Goal: Information Seeking & Learning: Check status

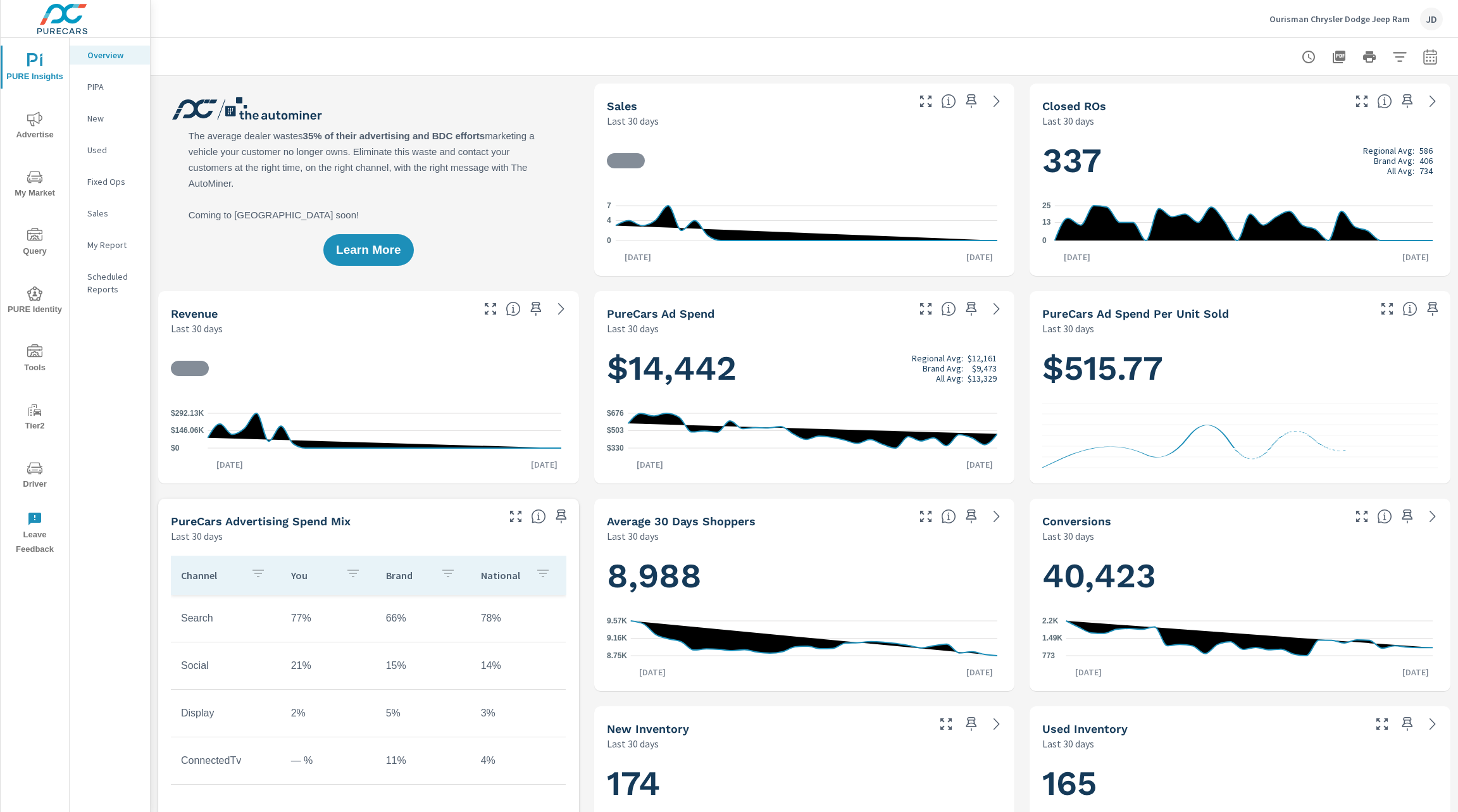
scroll to position [1, 0]
click at [1423, 63] on icon "button" at bounding box center [1431, 57] width 15 height 15
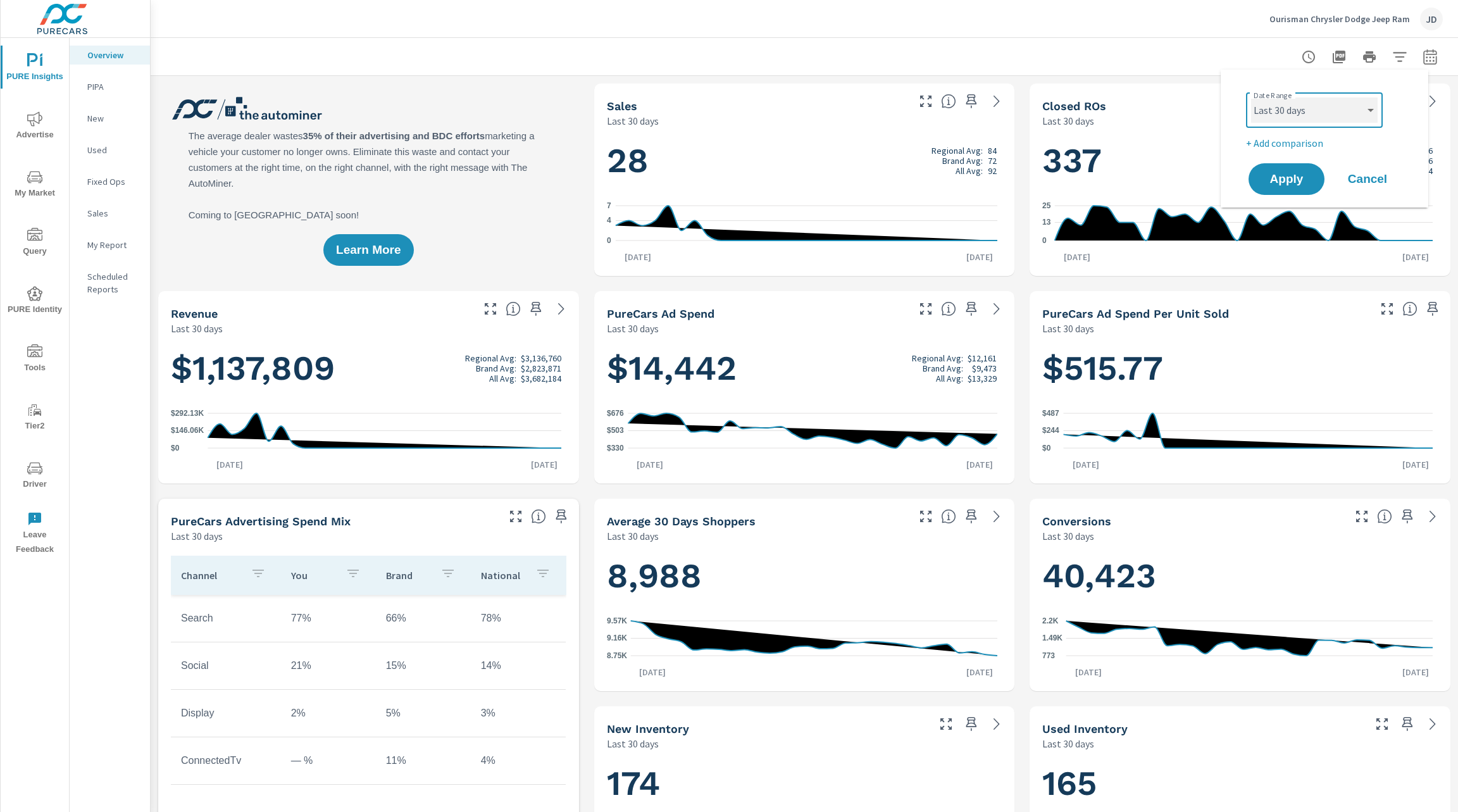
click at [1366, 111] on select "Custom Yesterday Last week Last 7 days Last 14 days Last 30 days Last 45 days L…" at bounding box center [1315, 109] width 127 height 25
click at [1252, 97] on select "Custom Yesterday Last week Last 7 days Last 14 days Last 30 days Last 45 days L…" at bounding box center [1315, 109] width 127 height 25
select select "Last month"
click at [1286, 185] on span "Apply" at bounding box center [1287, 180] width 52 height 12
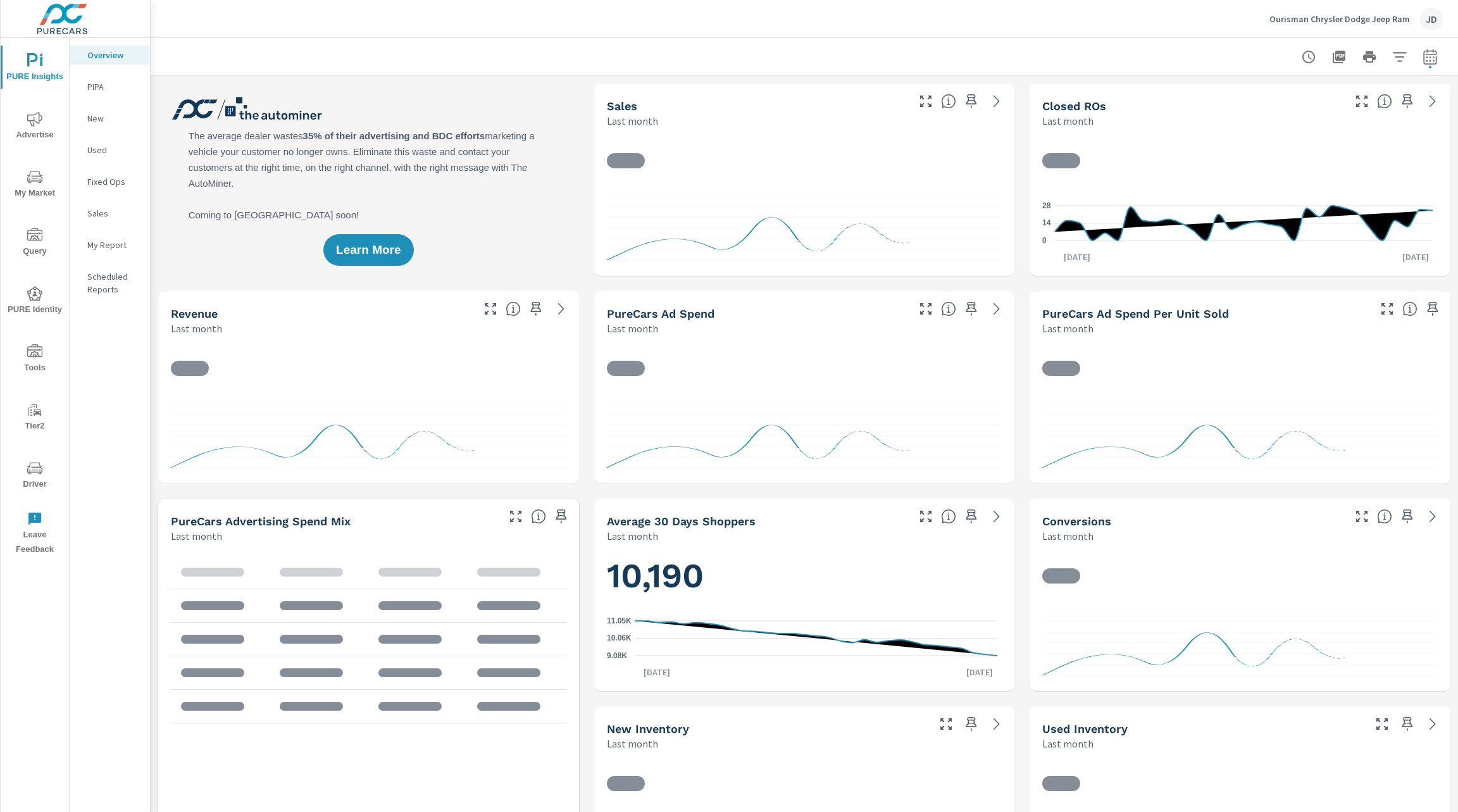
scroll to position [1, 0]
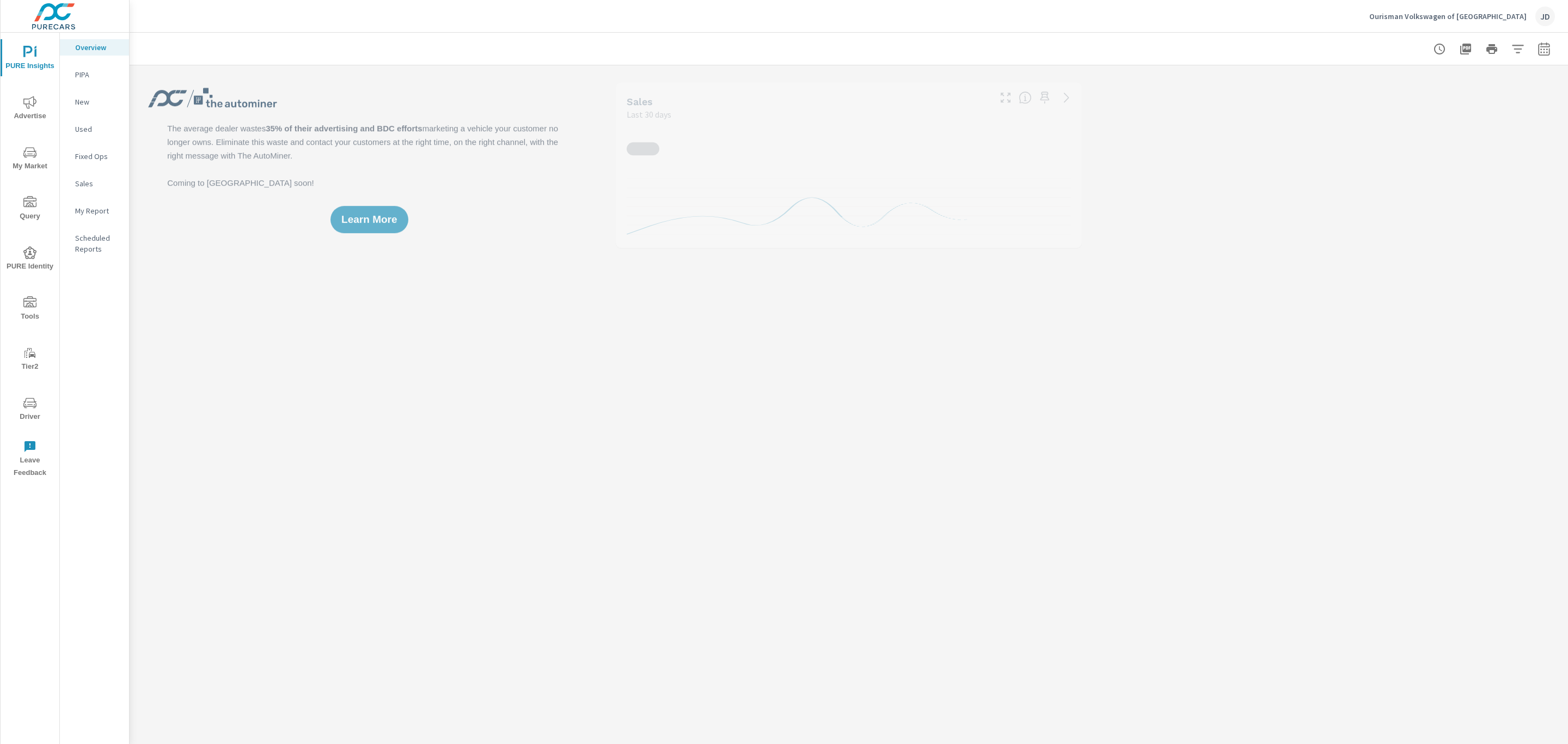
click at [38, 104] on span "Advertise" at bounding box center [30, 109] width 52 height 27
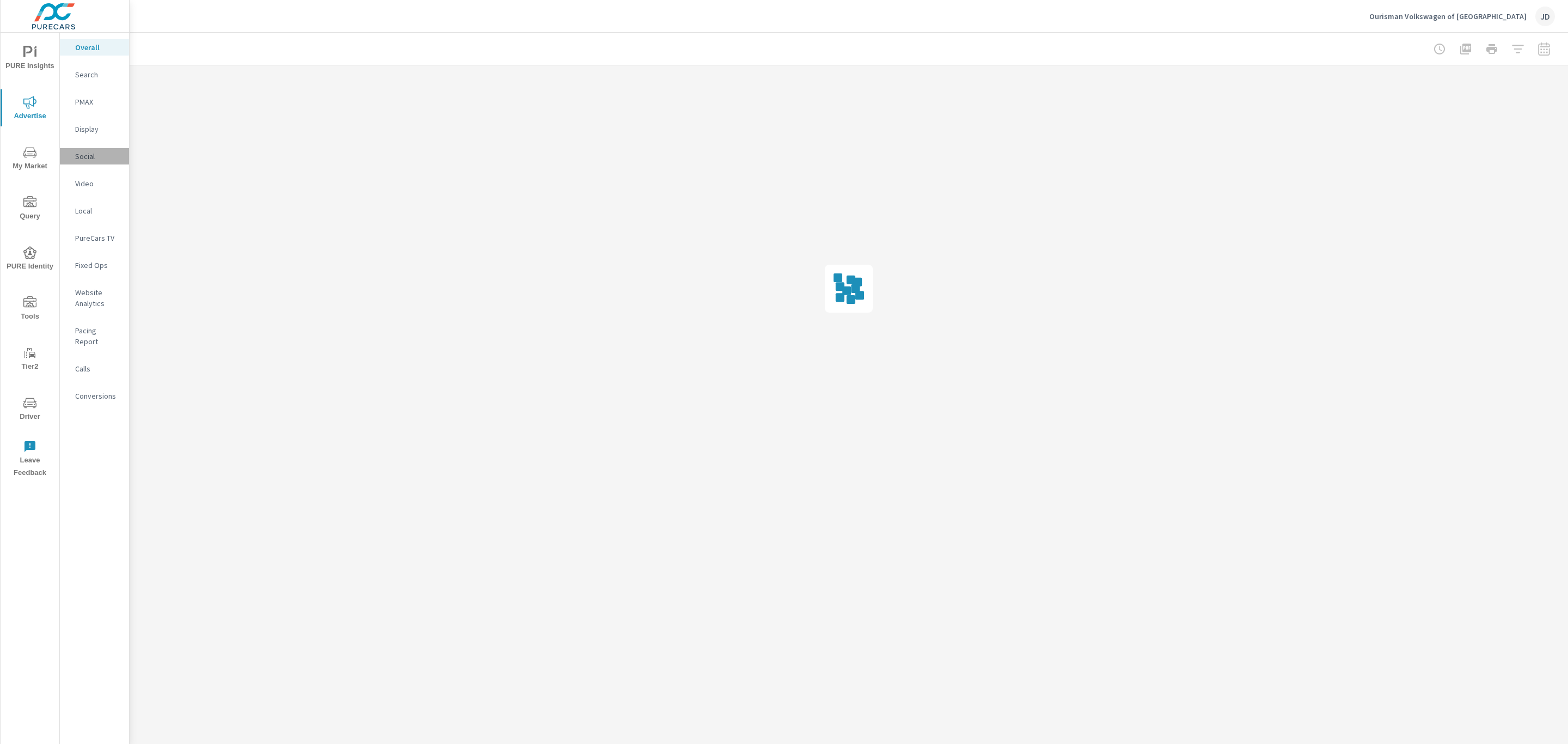
click at [90, 153] on p "Social" at bounding box center [97, 156] width 45 height 11
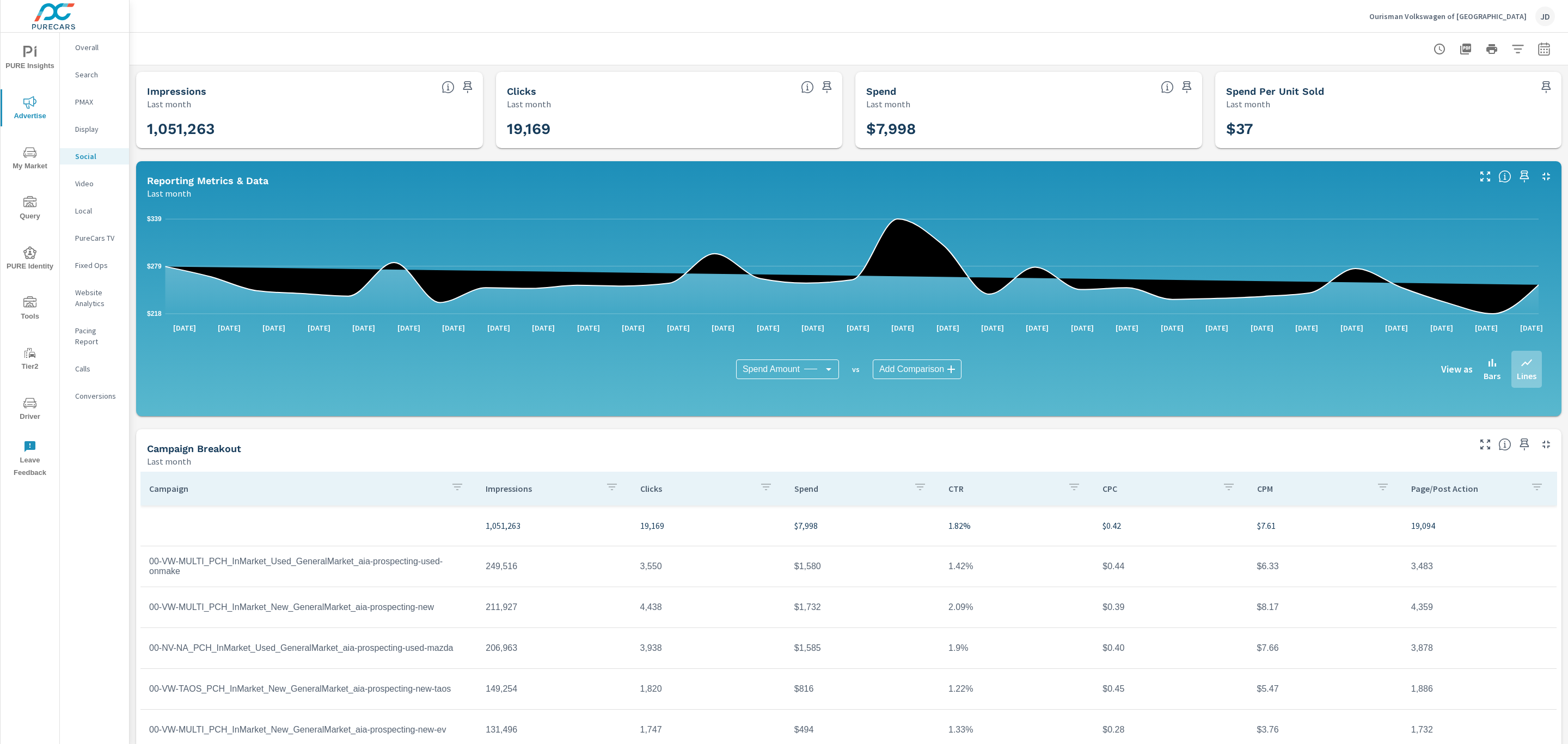
click at [33, 55] on icon "nav menu" at bounding box center [30, 52] width 13 height 13
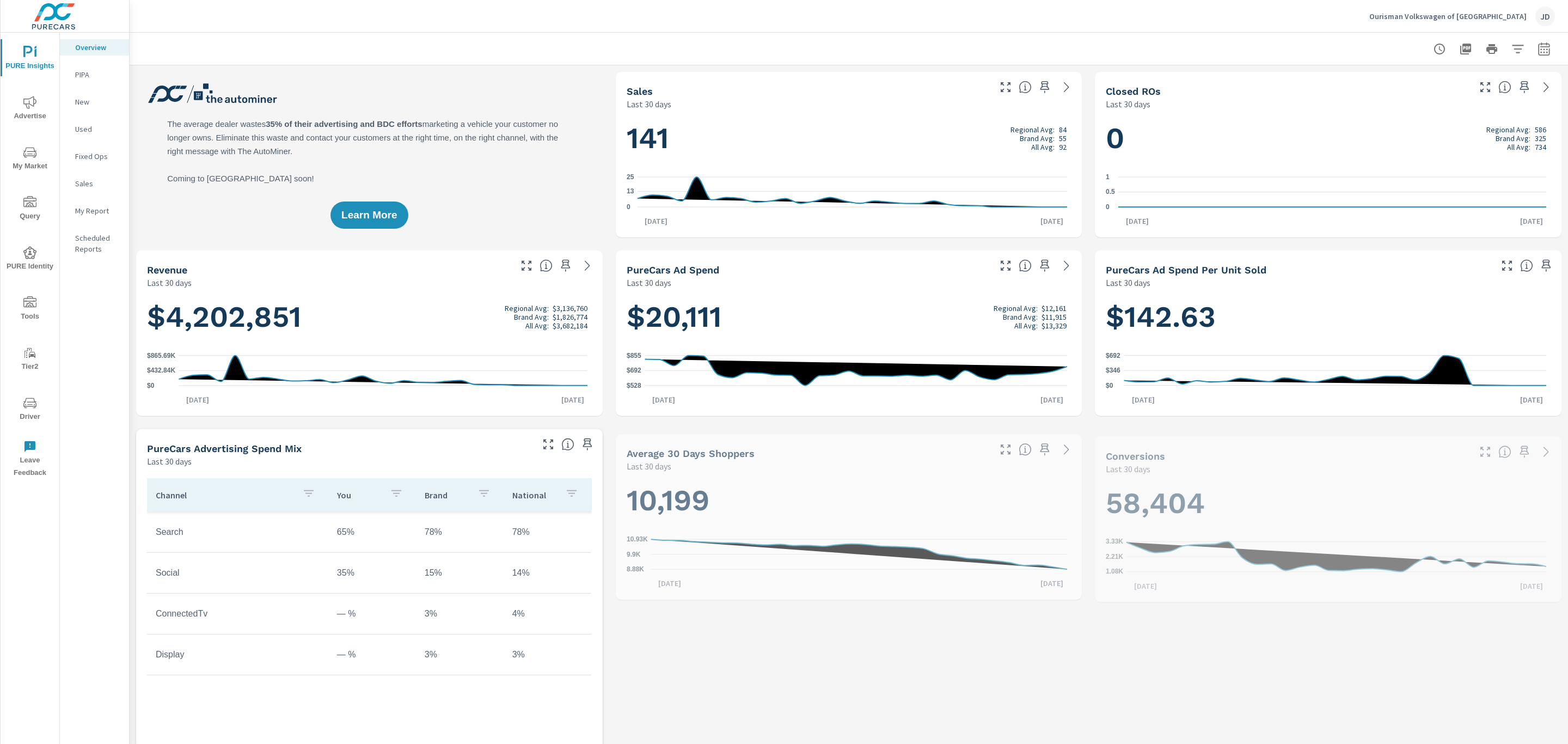
scroll to position [1, 0]
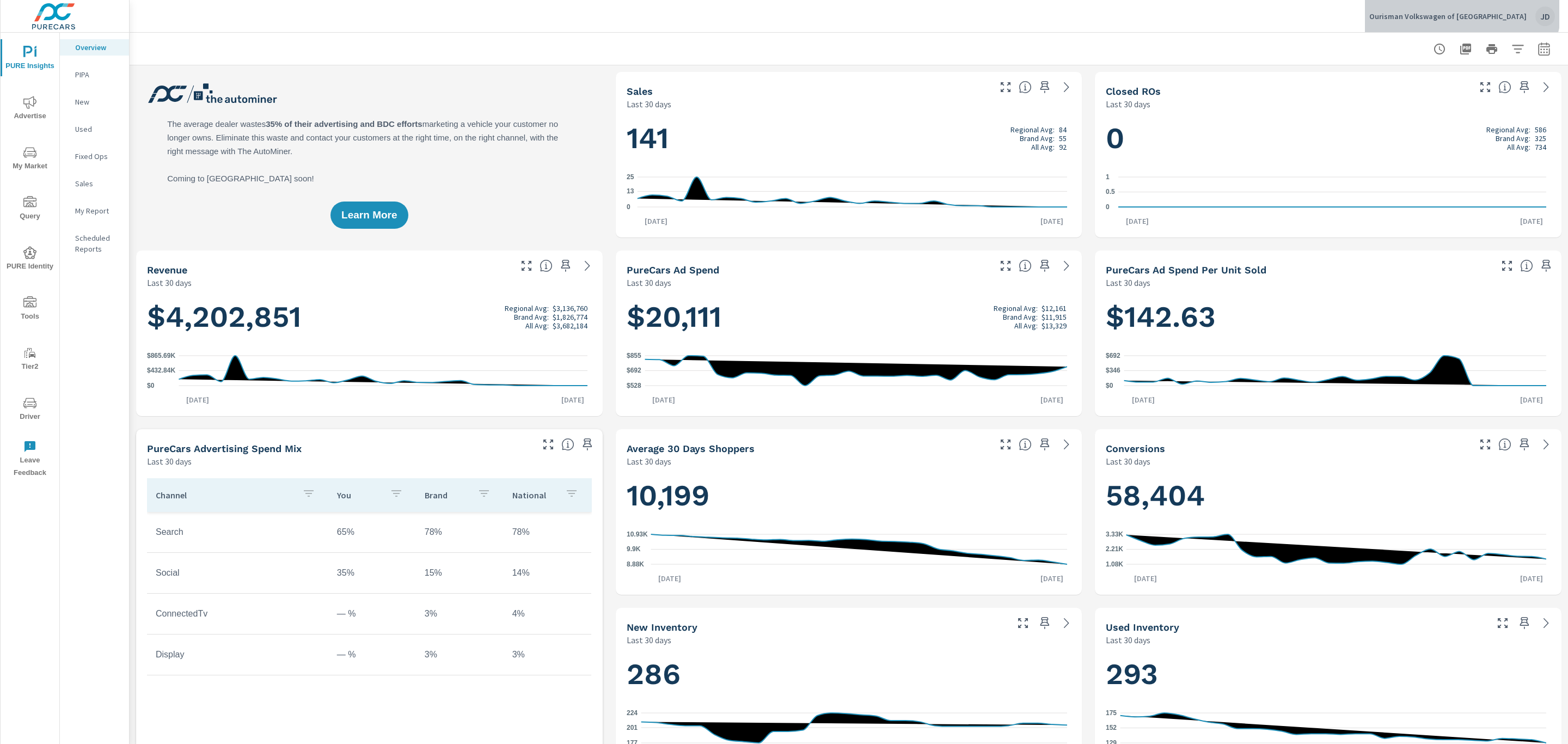
click at [1507, 7] on div "Ourisman Volkswagen of Rockville JD" at bounding box center [1462, 16] width 186 height 20
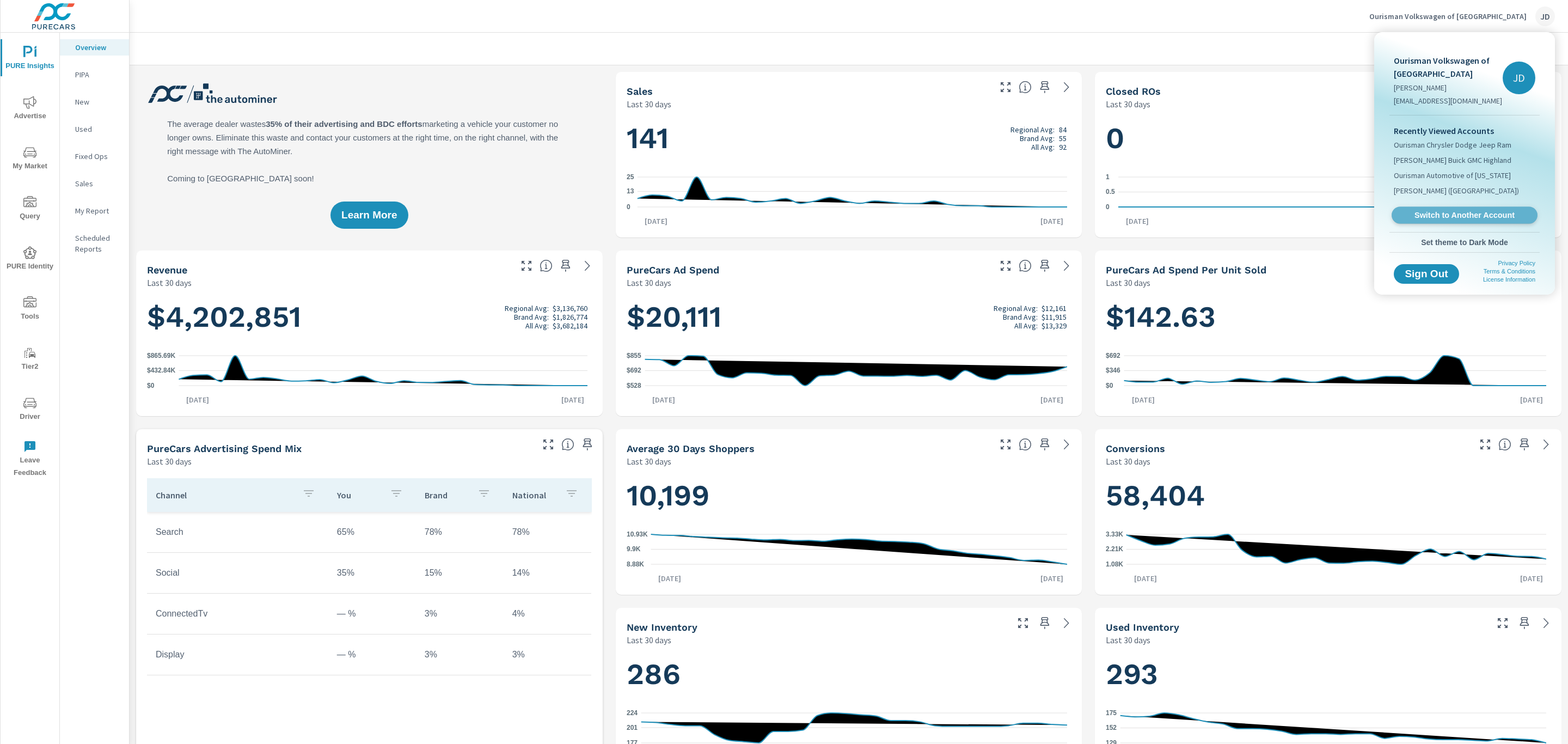
click at [1451, 212] on span "Switch to Another Account" at bounding box center [1464, 215] width 133 height 10
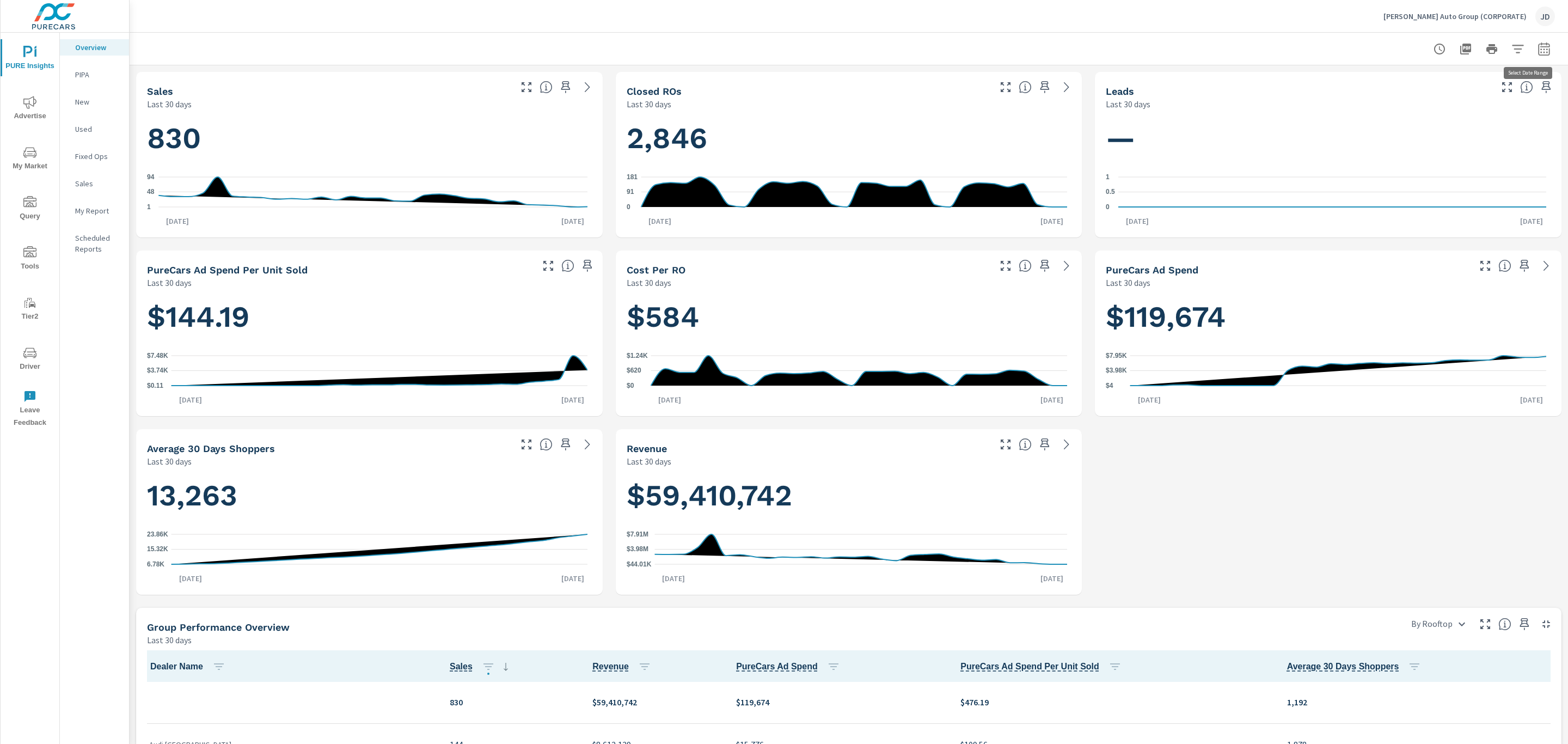
click at [1537, 46] on icon "button" at bounding box center [1544, 49] width 13 height 13
click at [1477, 91] on select "Custom Yesterday Last week Last 7 days Last 14 days Last 30 days Last 45 days L…" at bounding box center [1444, 94] width 109 height 22
click at [1472, 97] on select "Custom Yesterday Last week Last 7 days Last 14 days Last 30 days Last 45 days L…" at bounding box center [1444, 94] width 109 height 22
click at [1390, 84] on select "Custom Yesterday Last week Last 7 days Last 14 days Last 30 days Last 45 days L…" at bounding box center [1444, 94] width 109 height 22
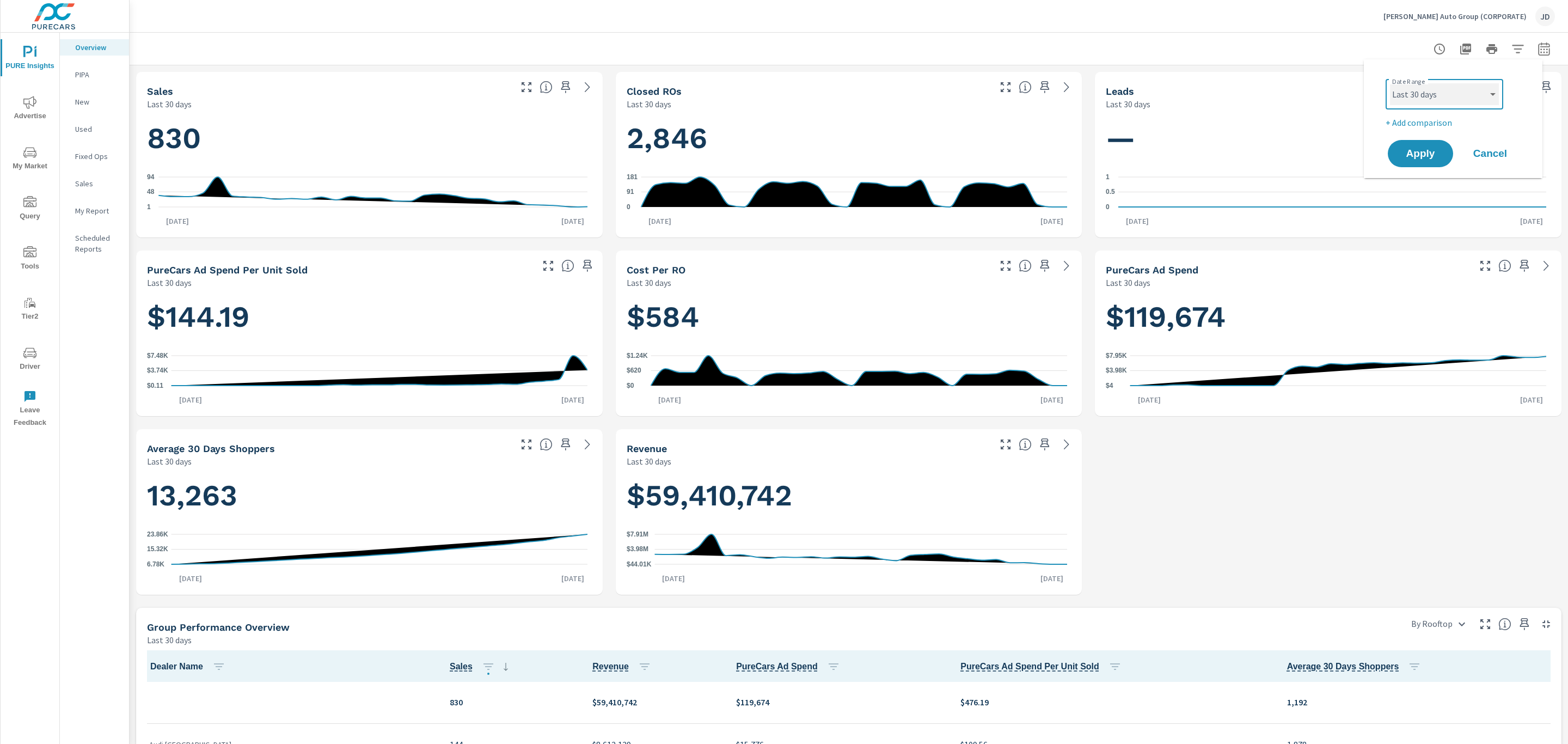
select select "Month to date"
click at [1434, 143] on button "Apply" at bounding box center [1420, 153] width 67 height 28
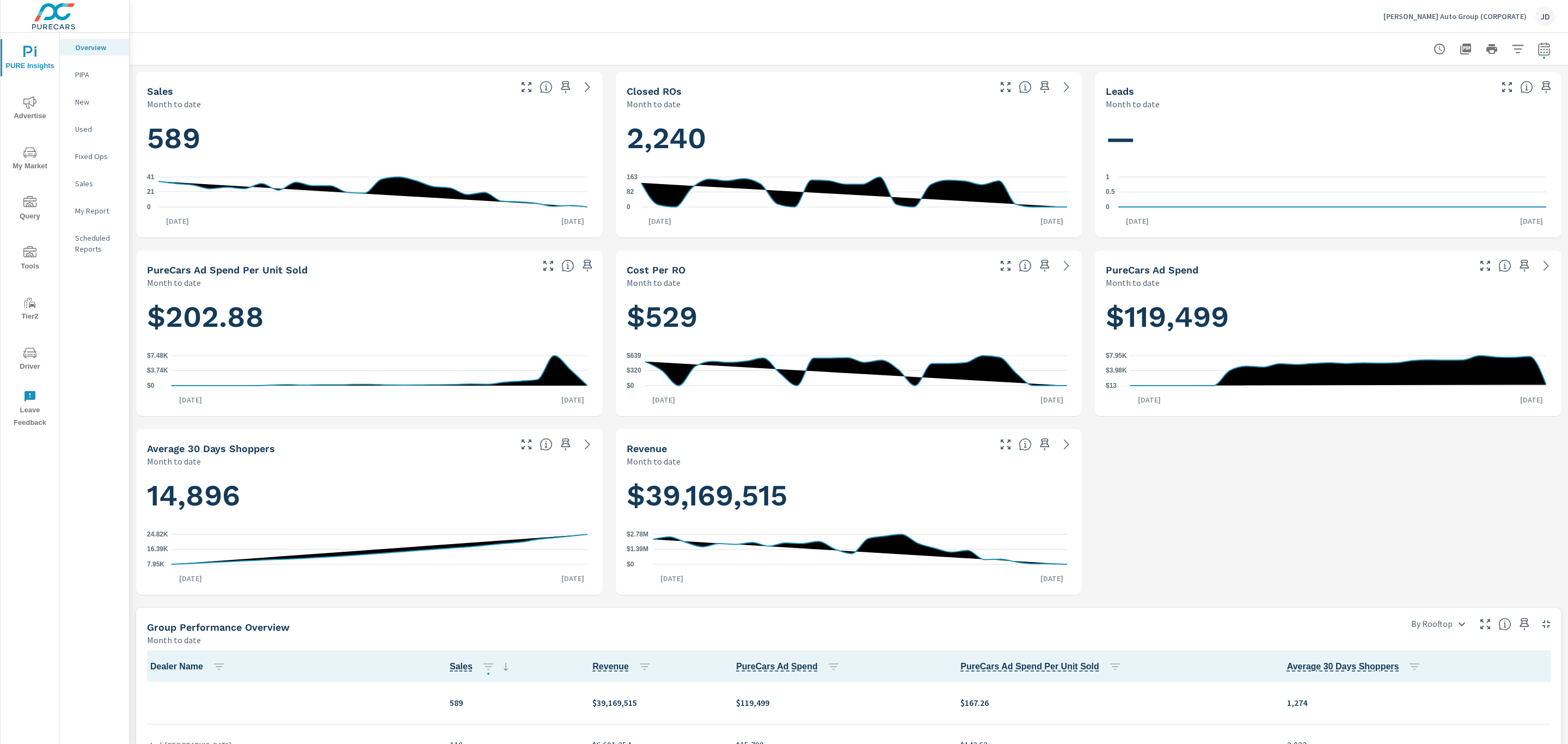
scroll to position [1, 0]
click at [1540, 265] on icon at bounding box center [1546, 266] width 13 height 13
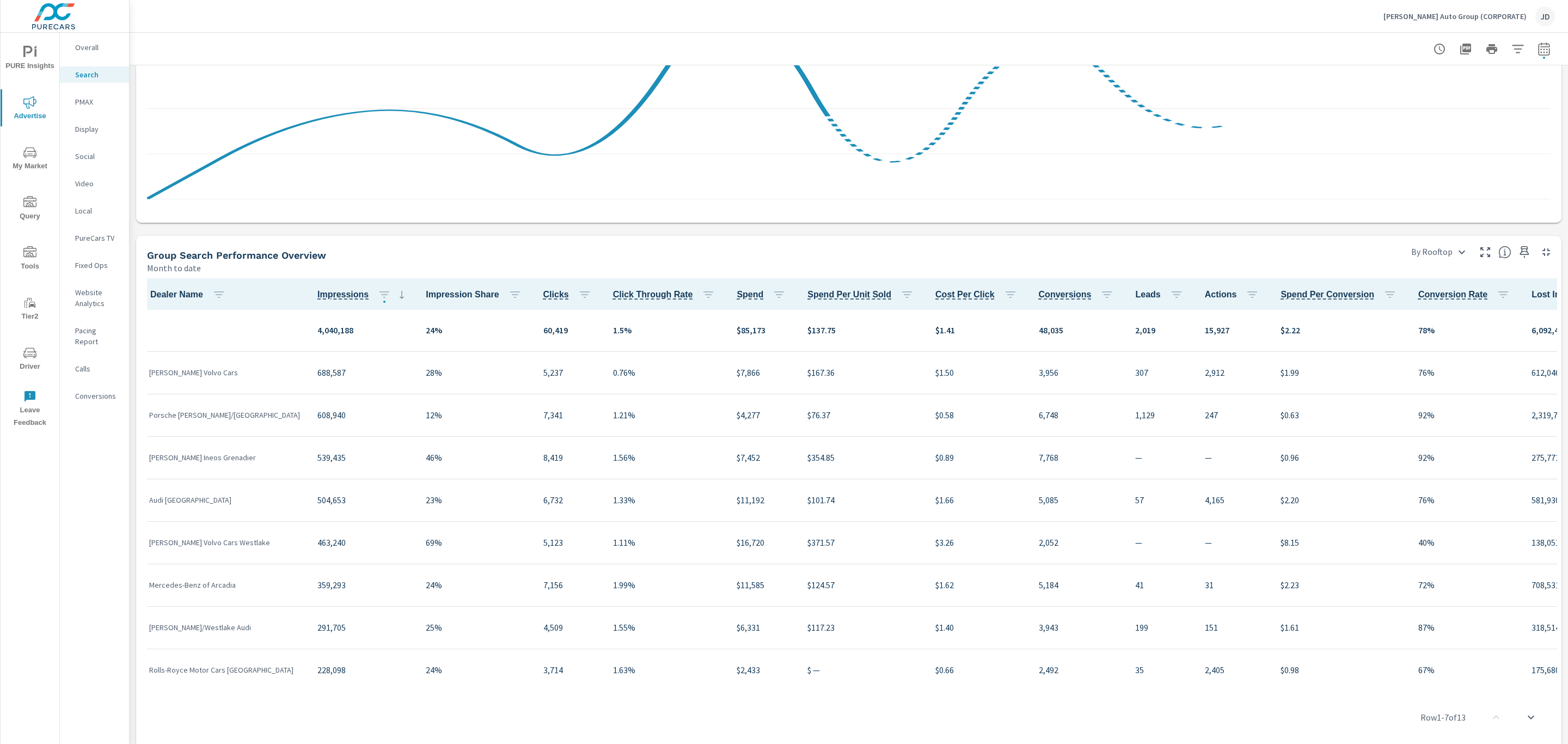
scroll to position [283, 0]
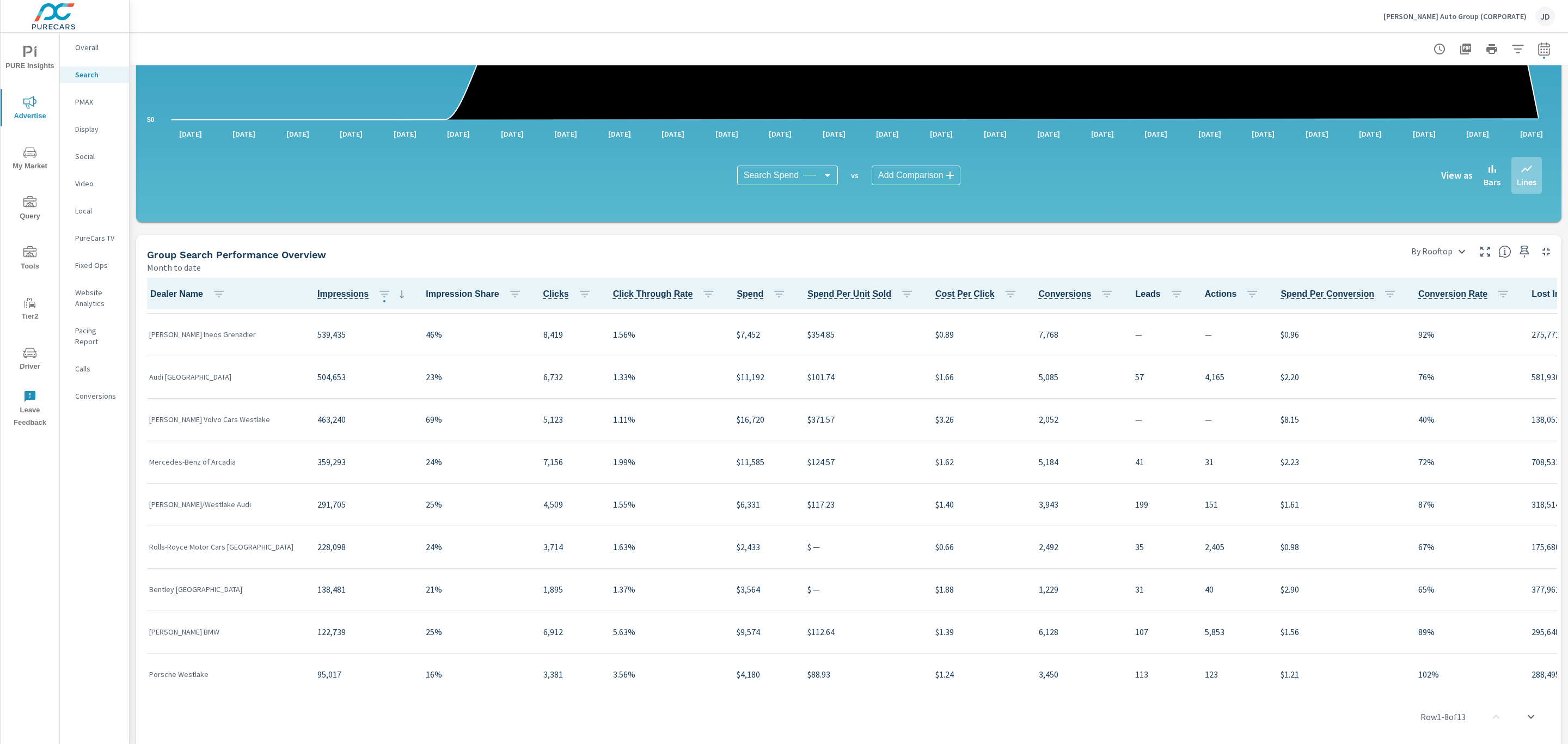
scroll to position [230, 0]
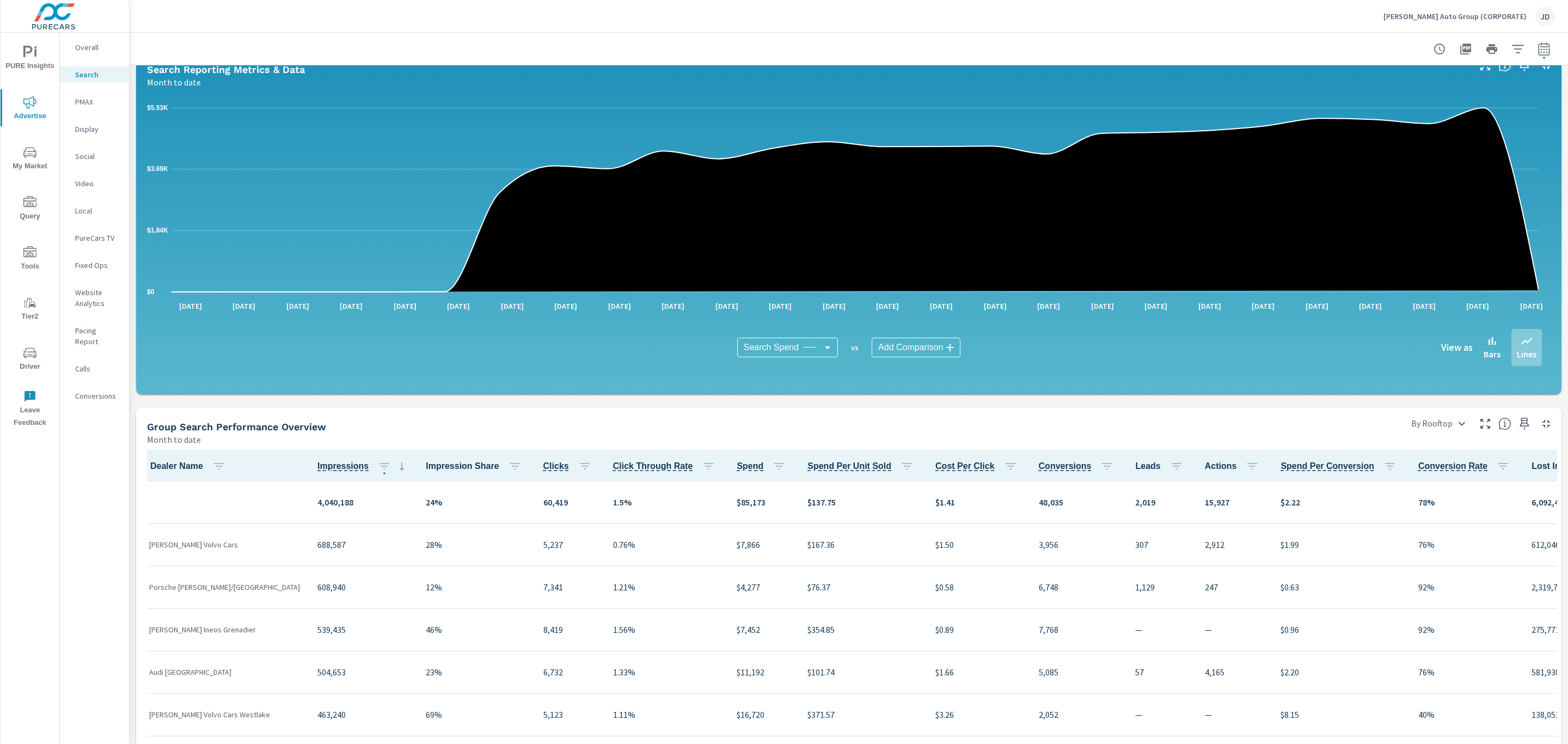
scroll to position [110, 0]
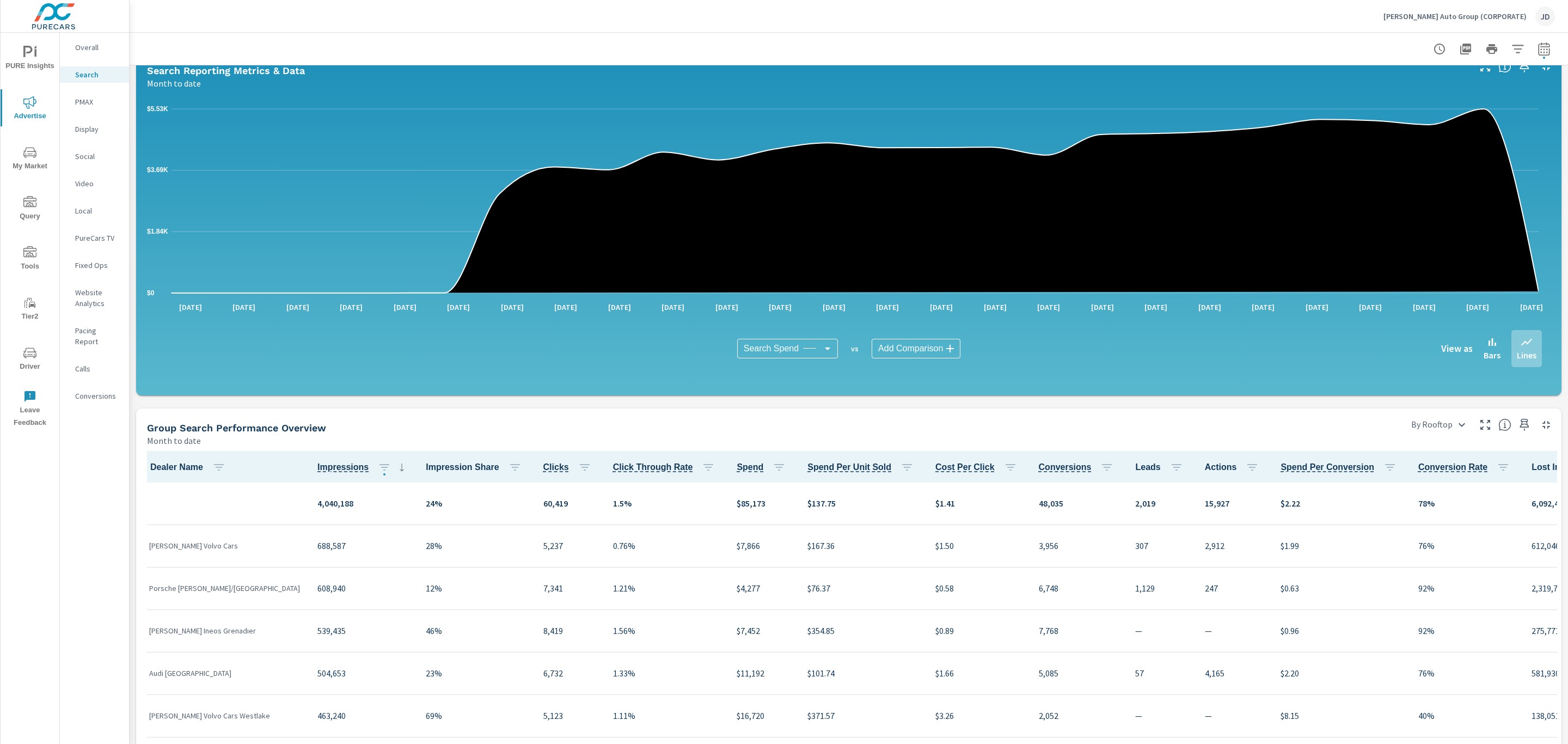
click at [1271, 426] on div "Group Search Performance Overview" at bounding box center [771, 427] width 1249 height 12
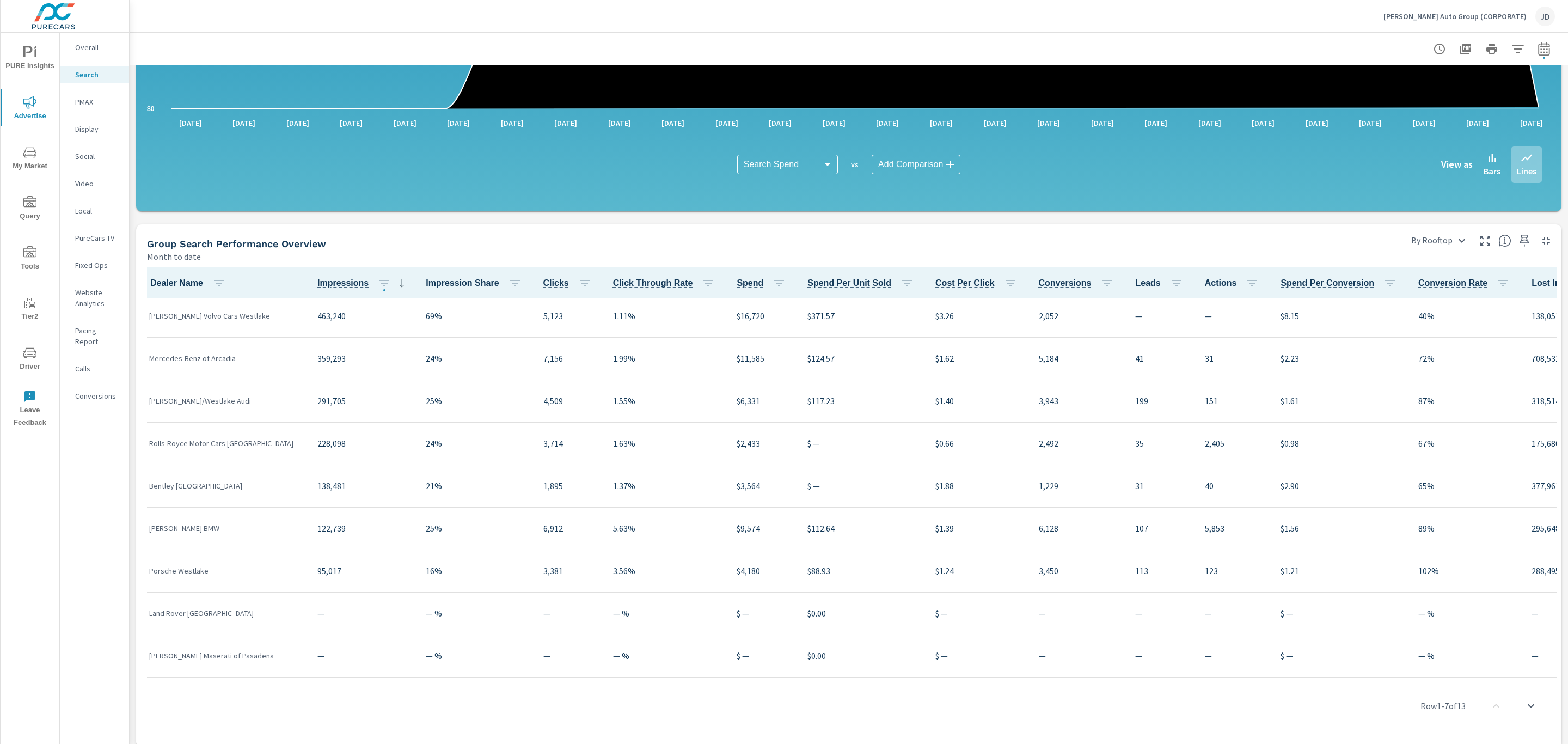
scroll to position [230, 0]
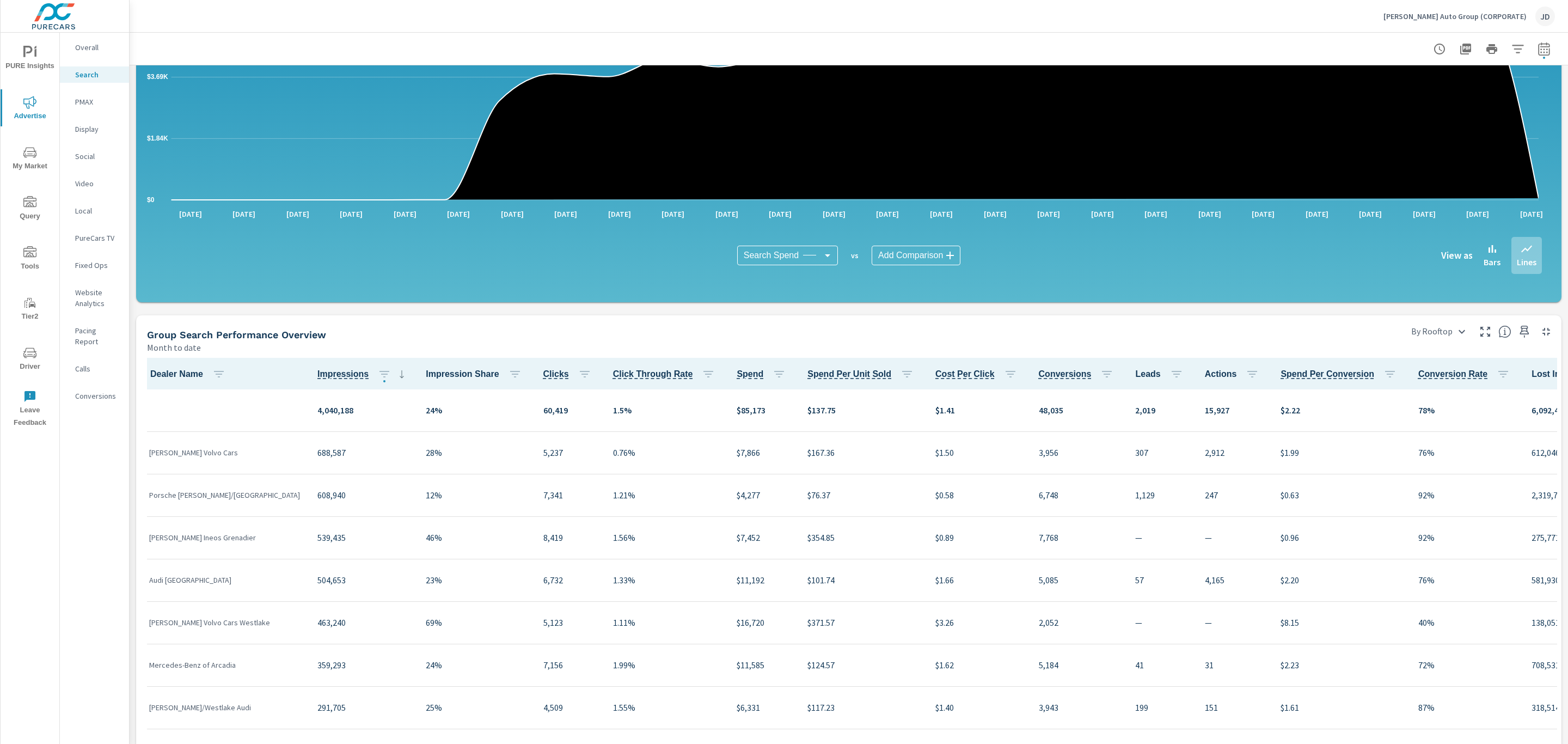
click at [737, 448] on p "$7,866" at bounding box center [763, 452] width 54 height 13
click at [88, 48] on p "Overall" at bounding box center [97, 47] width 45 height 11
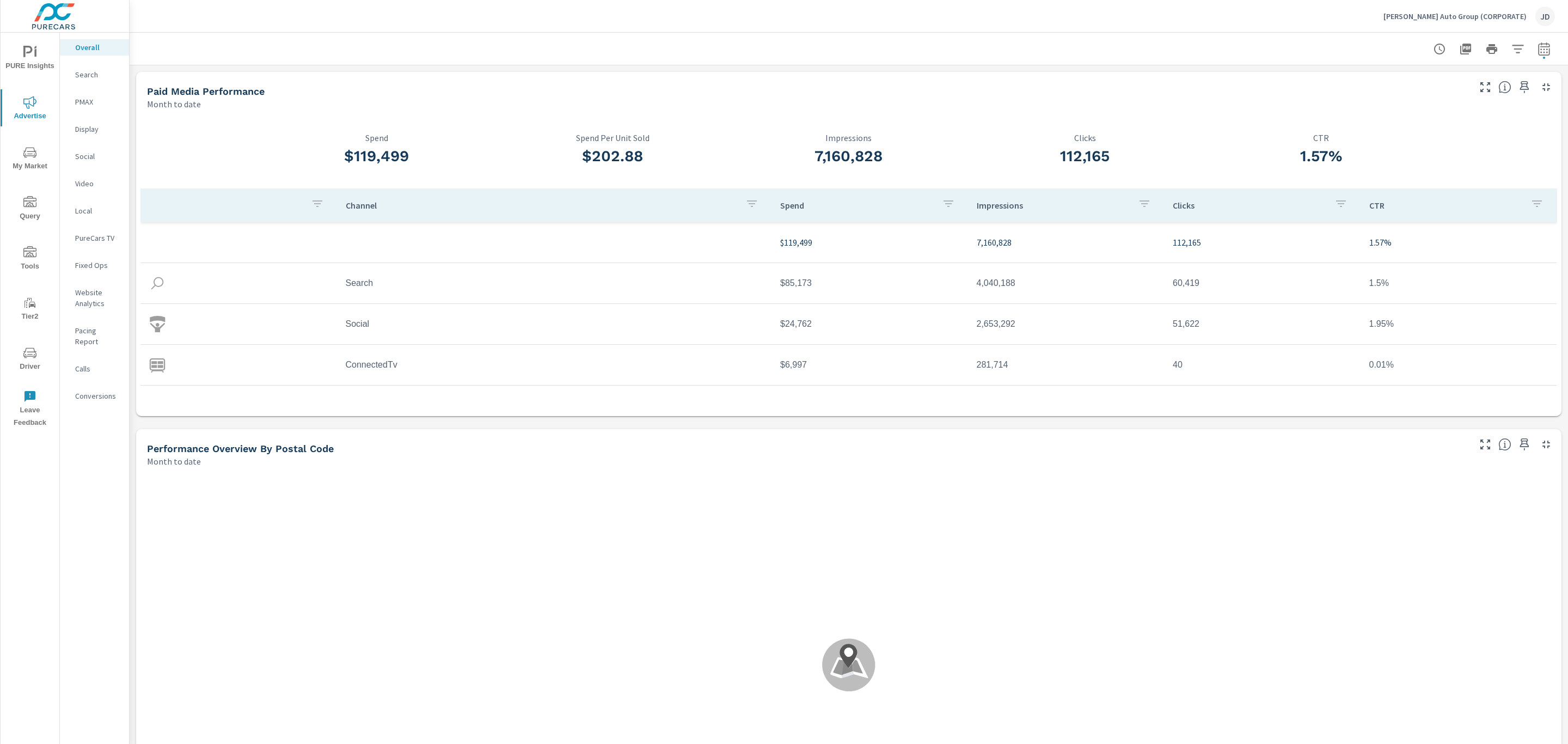
scroll to position [1, 0]
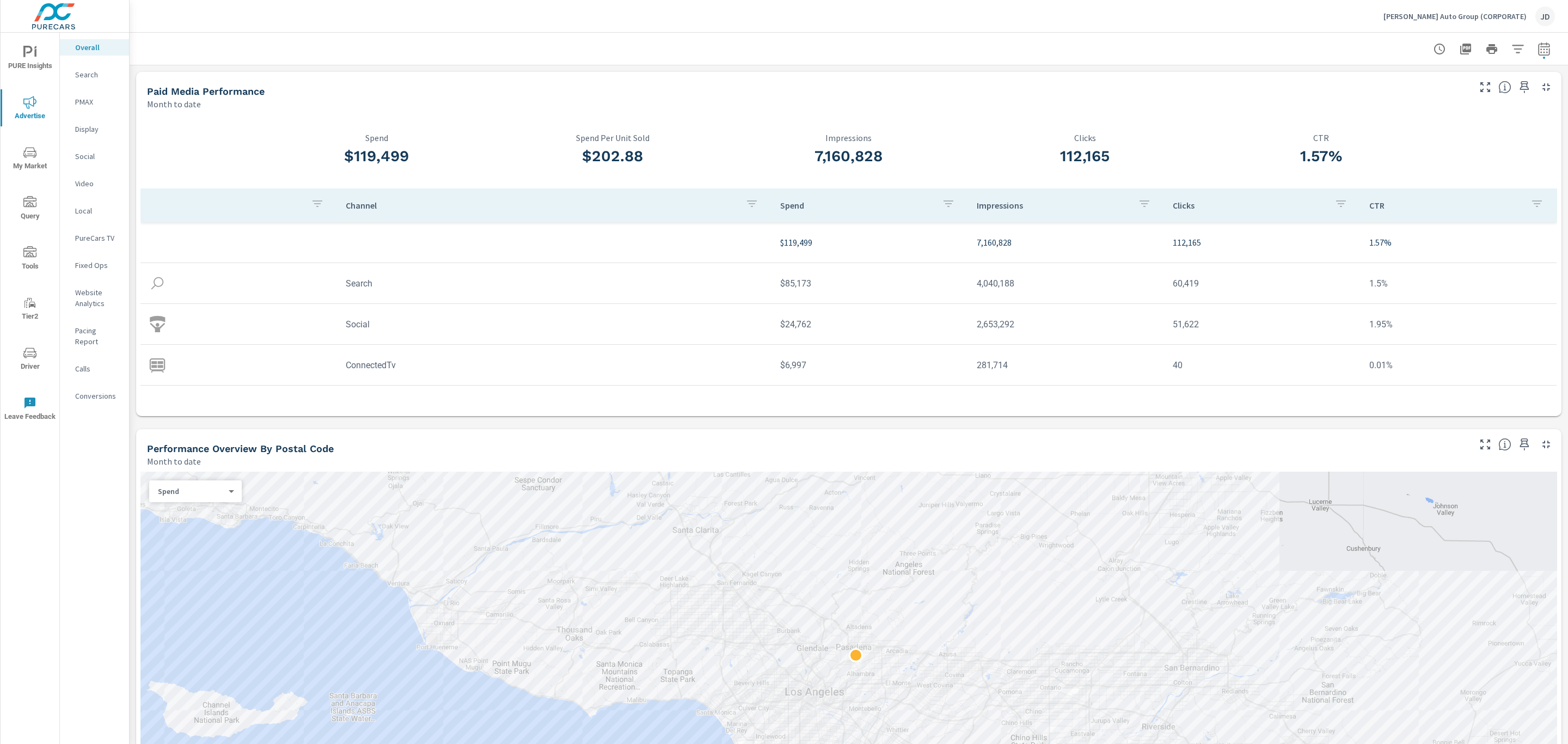
click at [1235, 433] on div "Performance Overview By Postal Code Month to date" at bounding box center [805, 448] width 1336 height 39
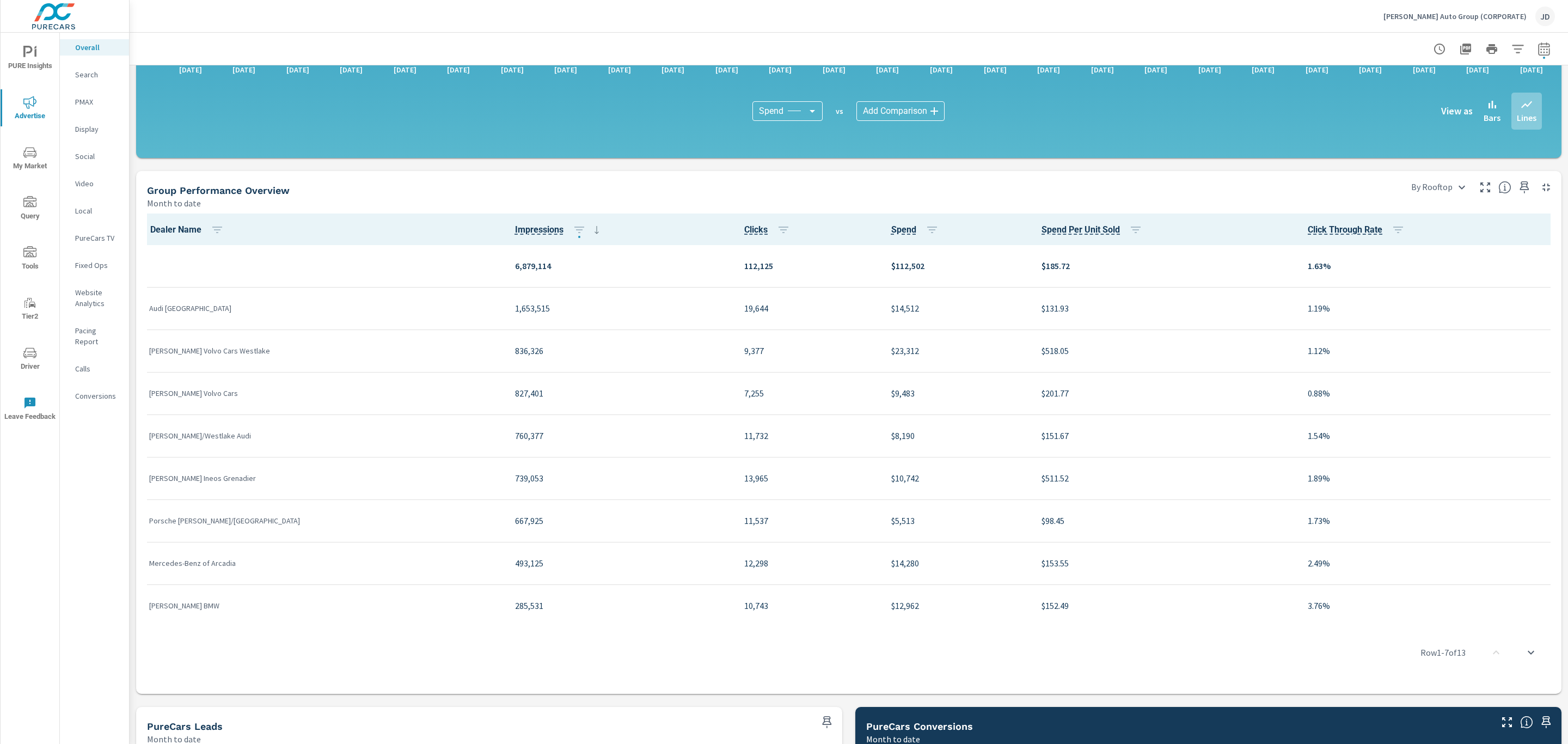
scroll to position [1046, 0]
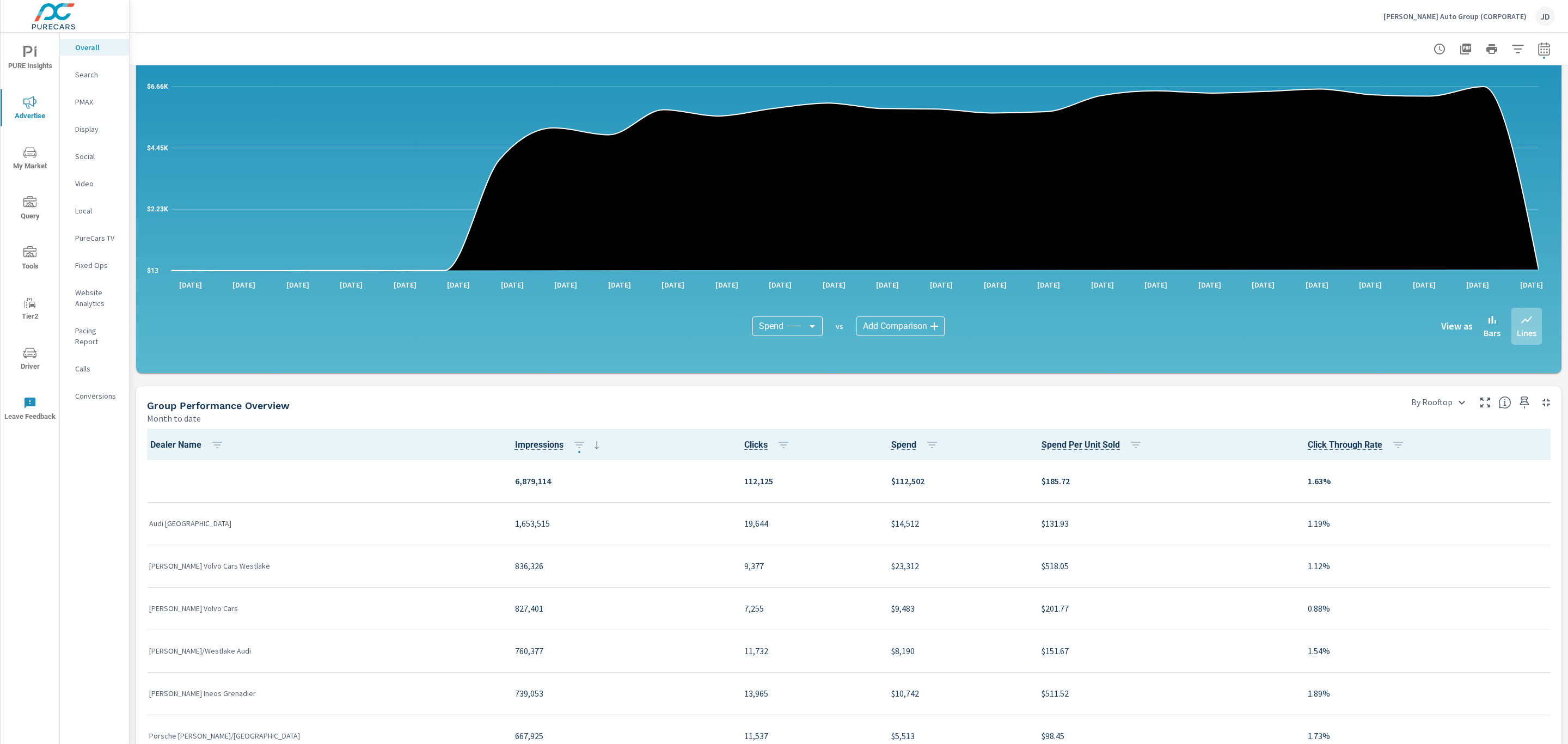
scroll to position [845, 0]
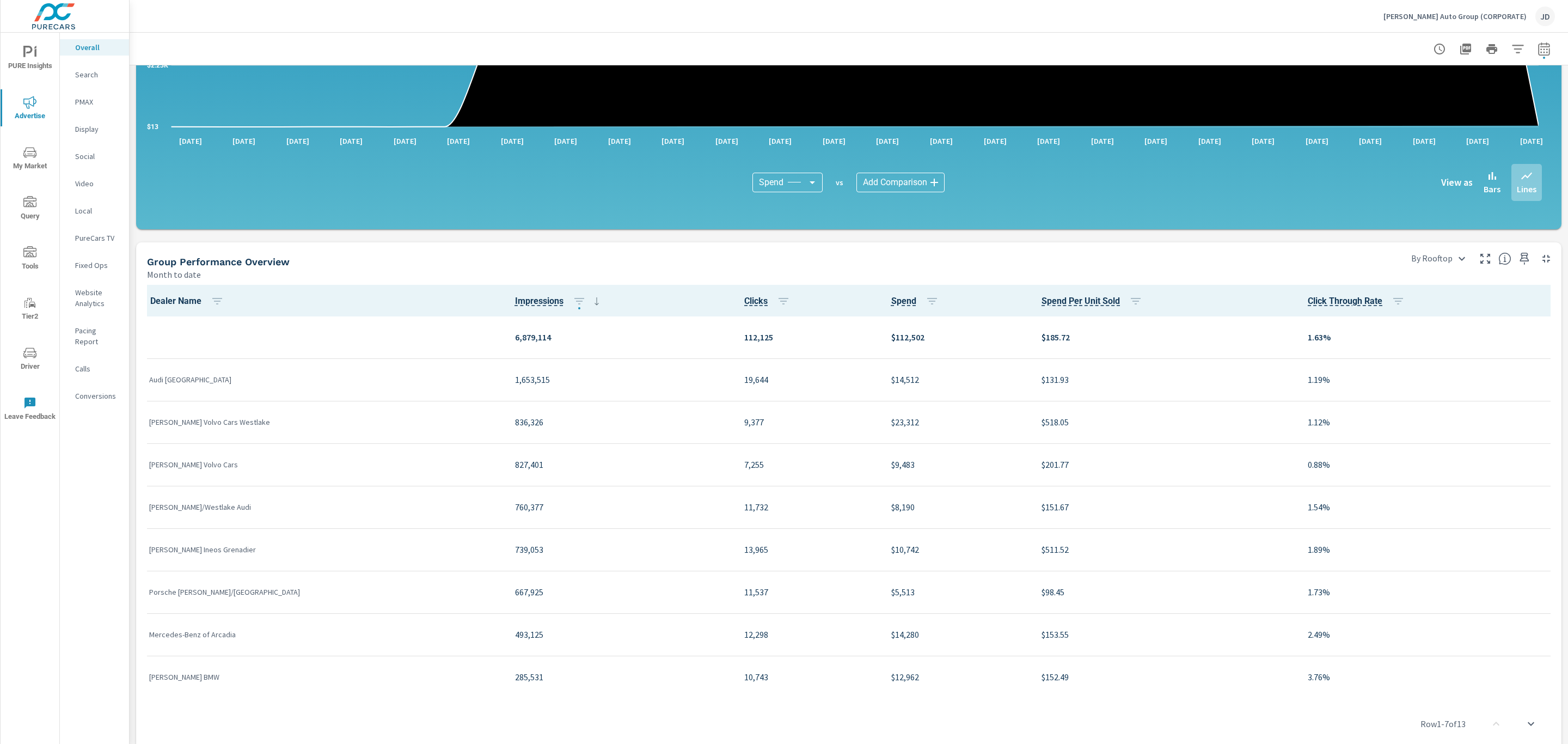
click at [1033, 381] on td "$131.93" at bounding box center [1166, 379] width 266 height 42
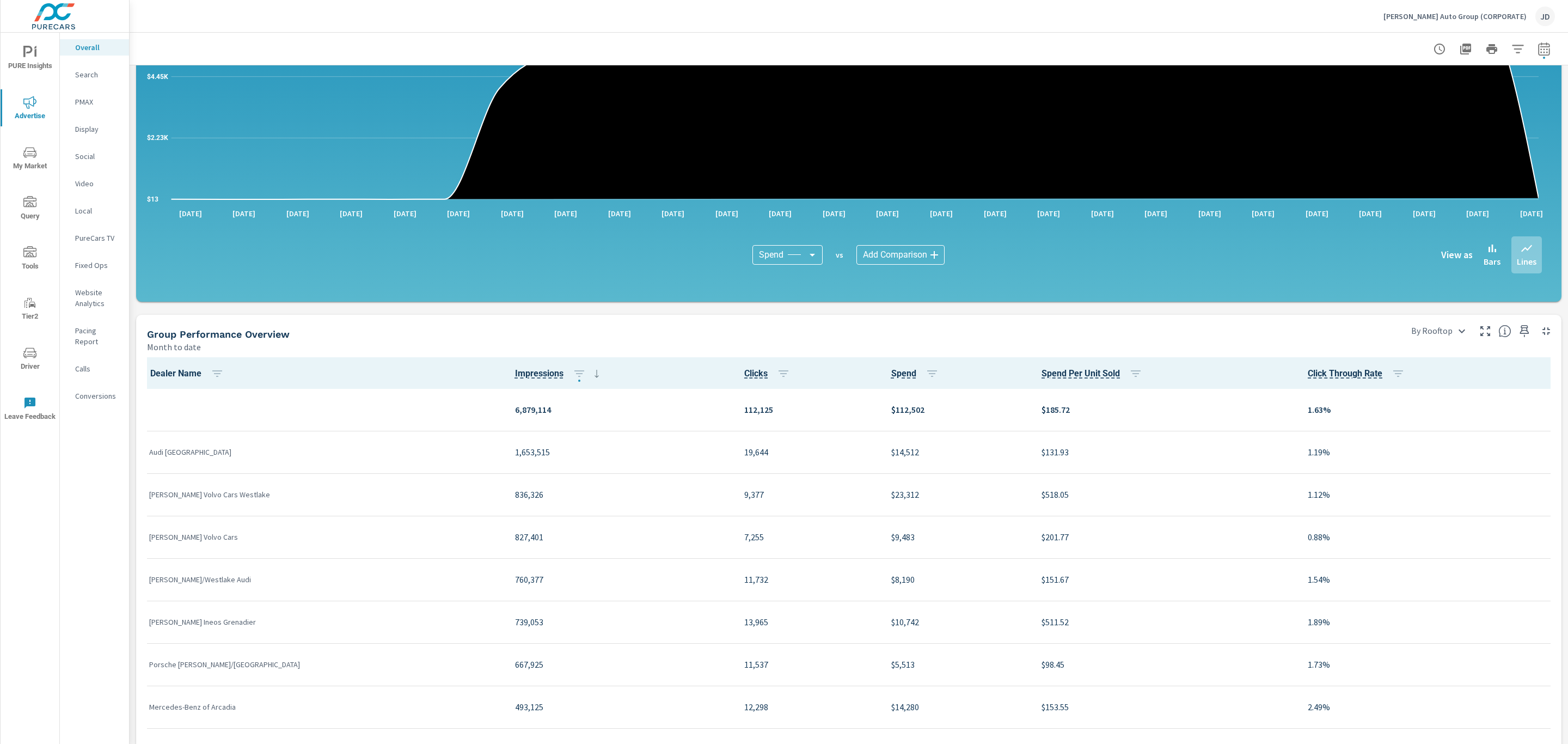
scroll to position [916, 0]
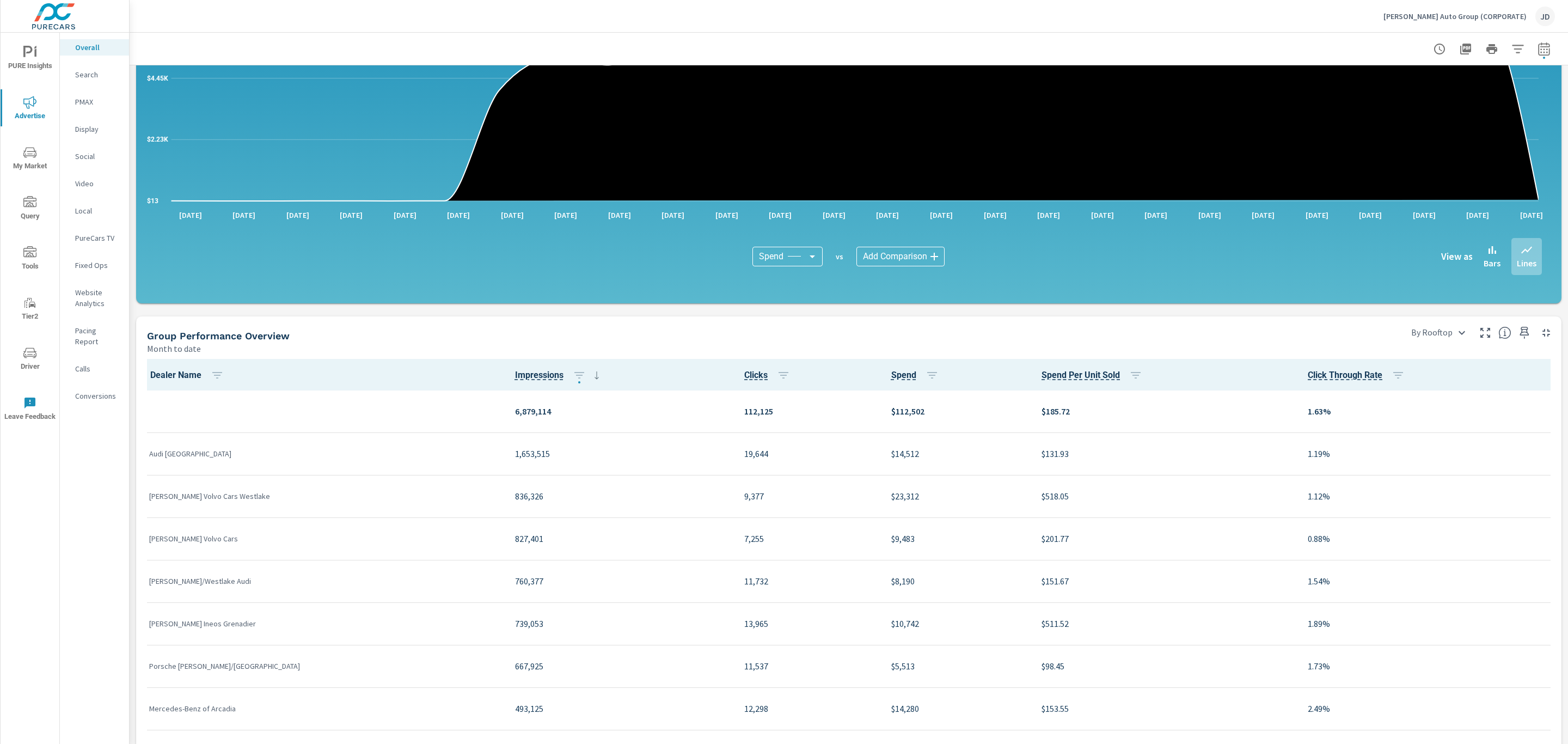
click at [87, 330] on p "Pacing Report" at bounding box center [97, 335] width 45 height 22
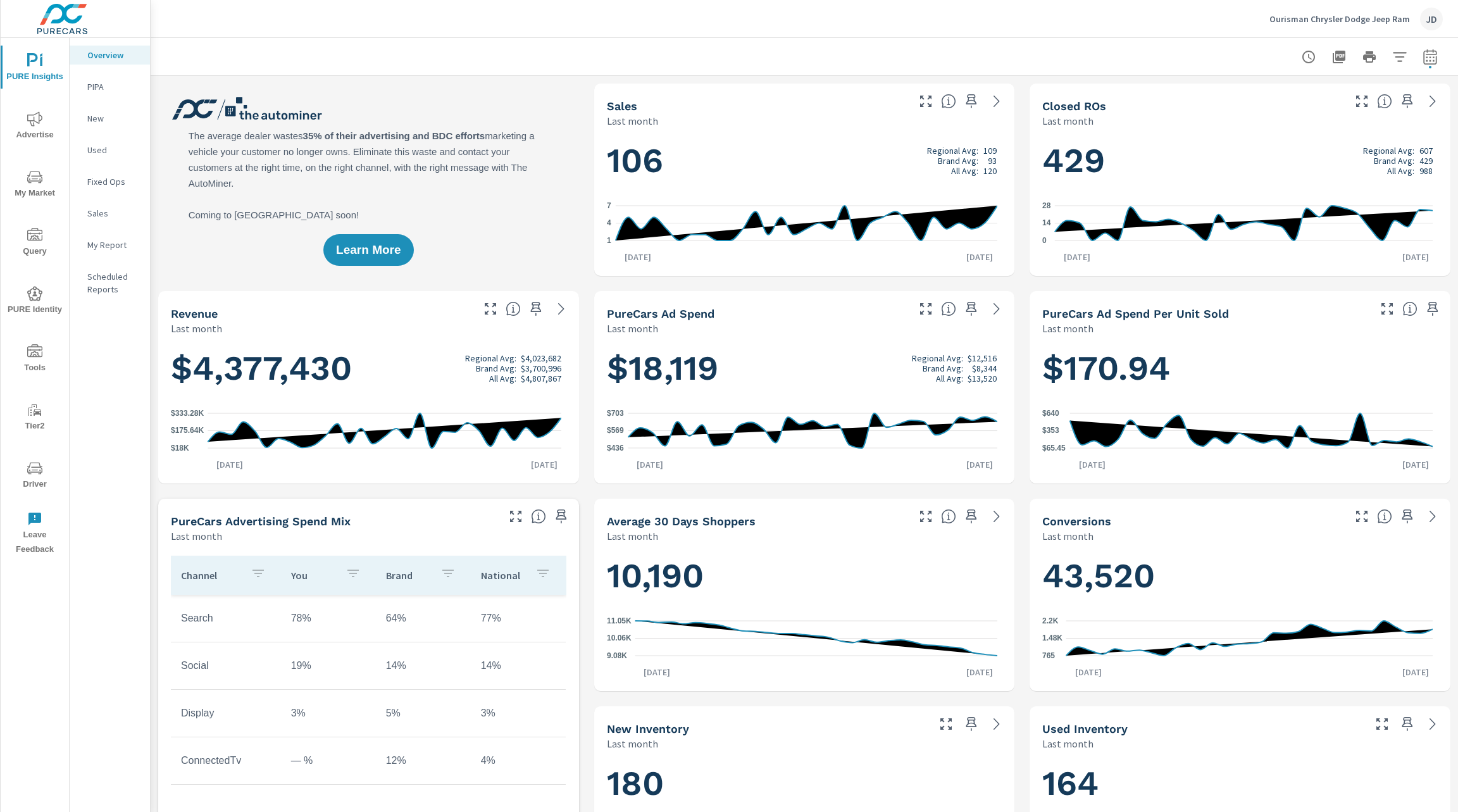
scroll to position [1, 0]
click at [29, 64] on icon "nav menu" at bounding box center [33, 60] width 11 height 14
click at [1403, 22] on p "Ourisman Chrysler Dodge Jeep Ram" at bounding box center [1340, 19] width 140 height 11
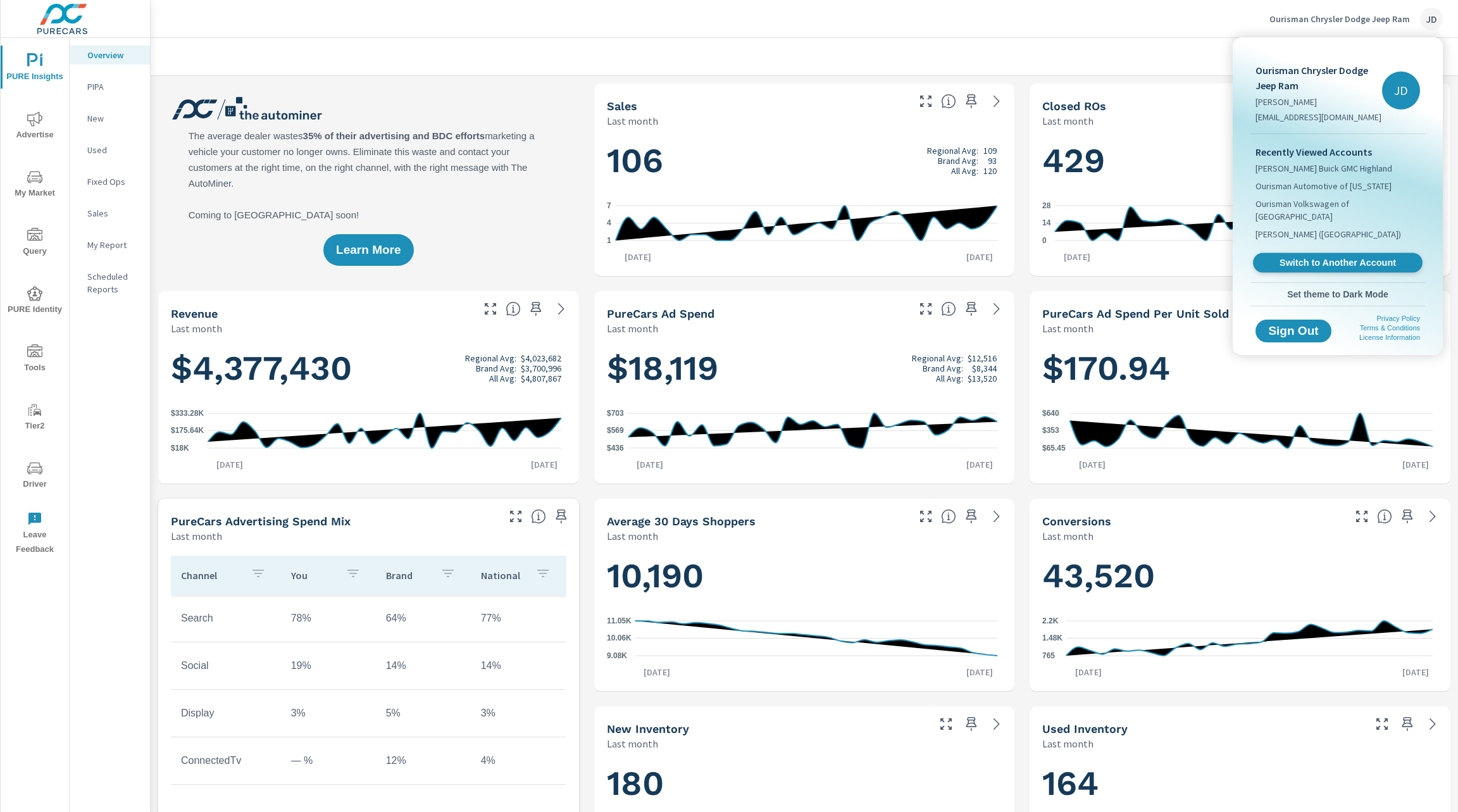
click at [1319, 257] on span "Switch to Another Account" at bounding box center [1337, 263] width 155 height 12
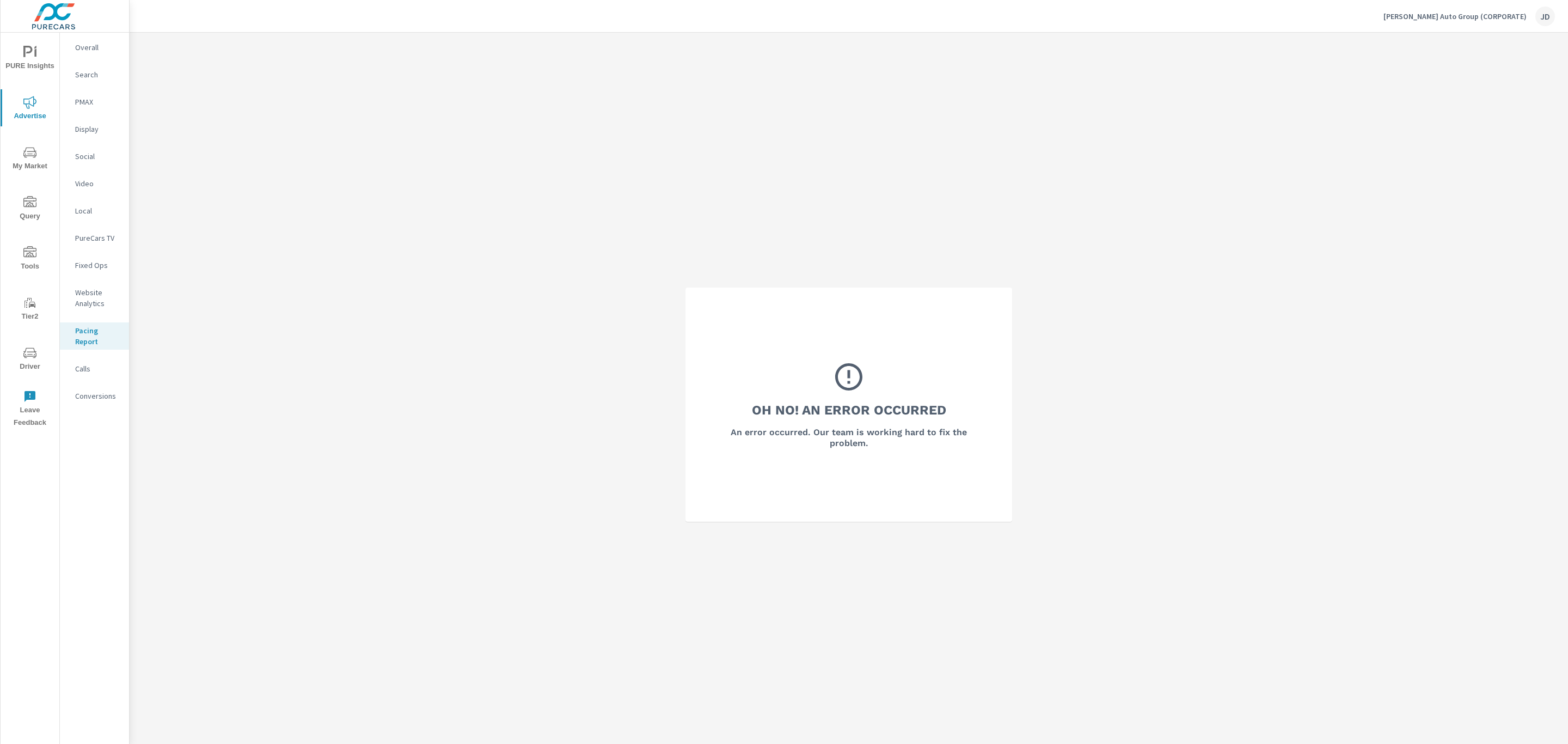
click at [33, 59] on span "PURE Insights" at bounding box center [30, 59] width 52 height 27
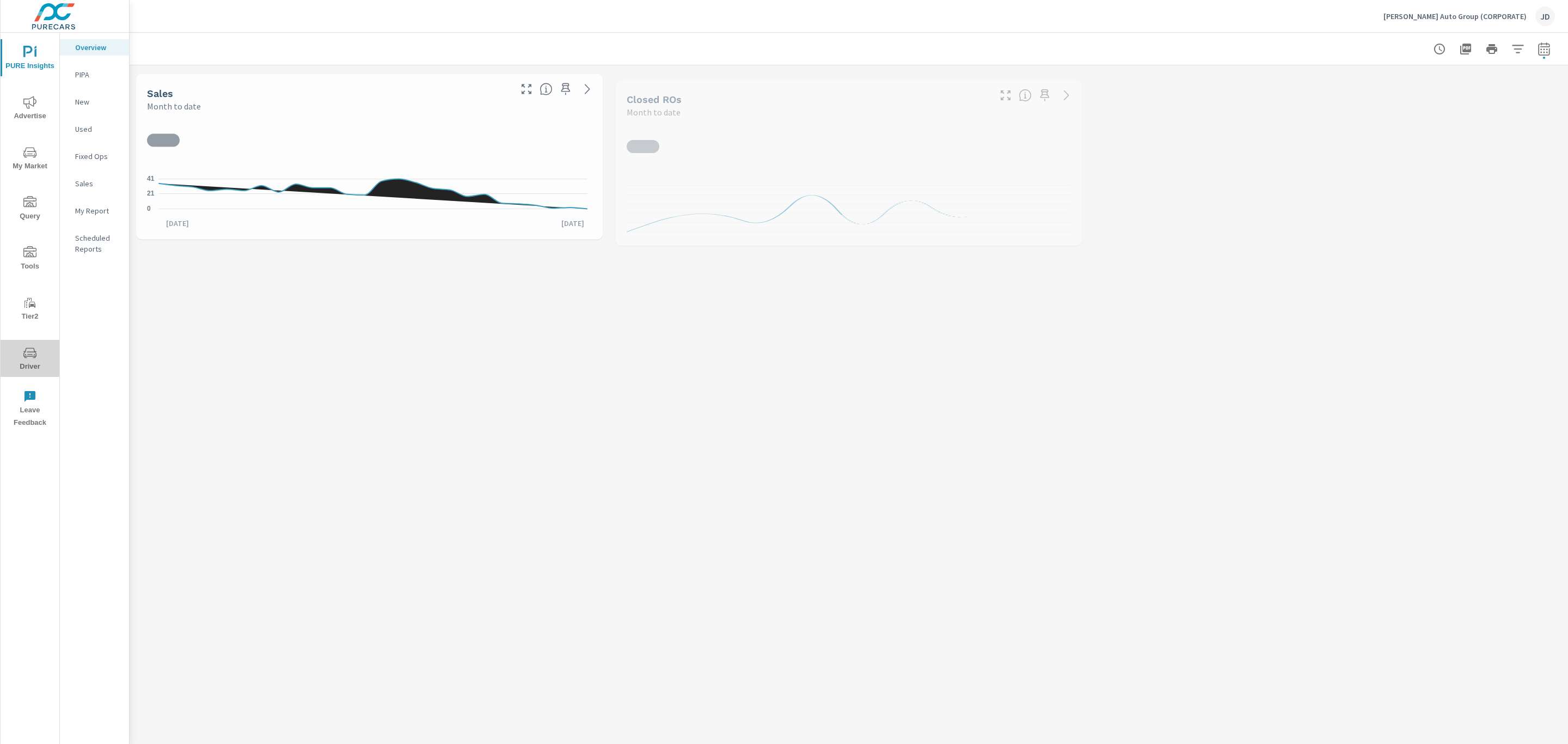
click at [38, 360] on span "Driver" at bounding box center [30, 360] width 52 height 27
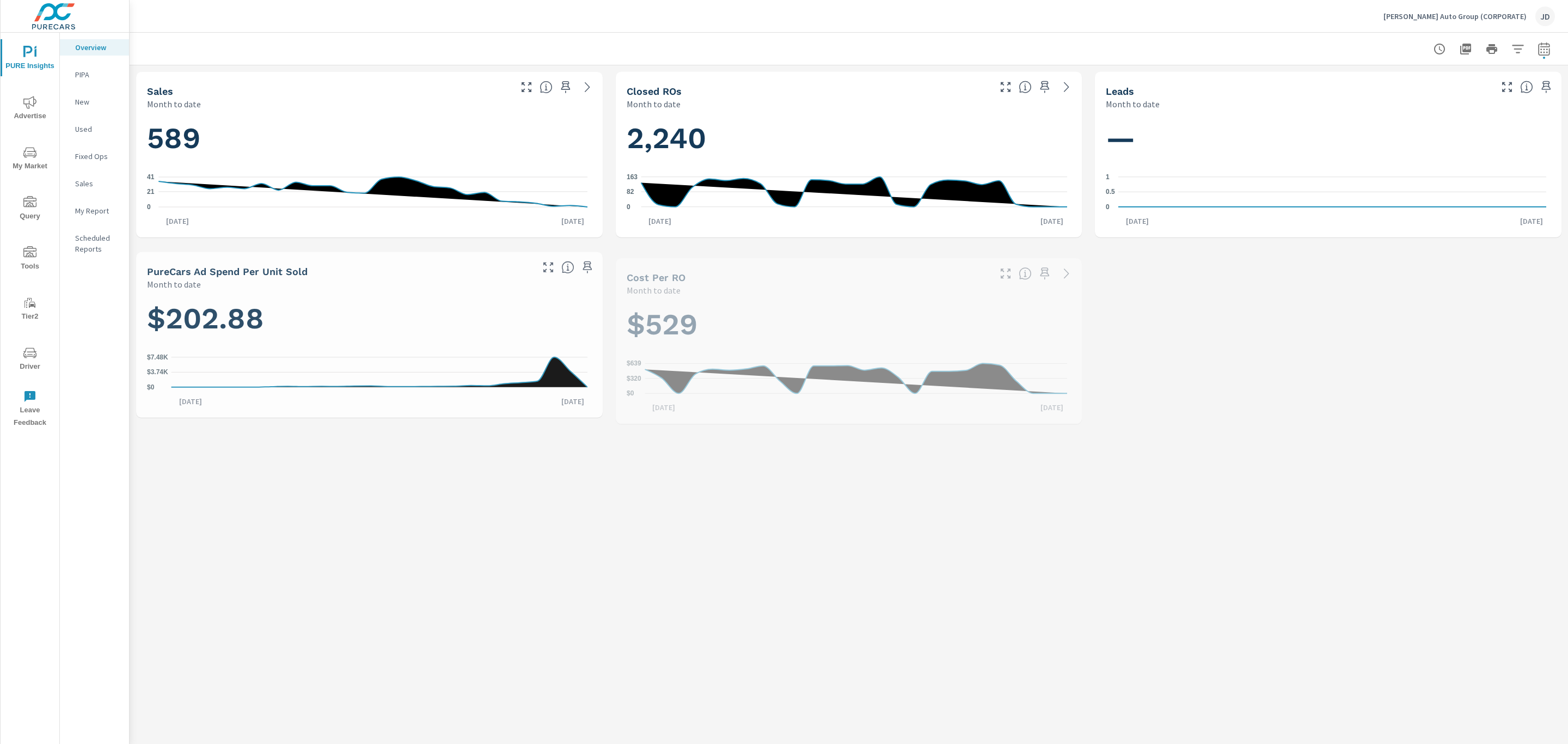
scroll to position [1, 0]
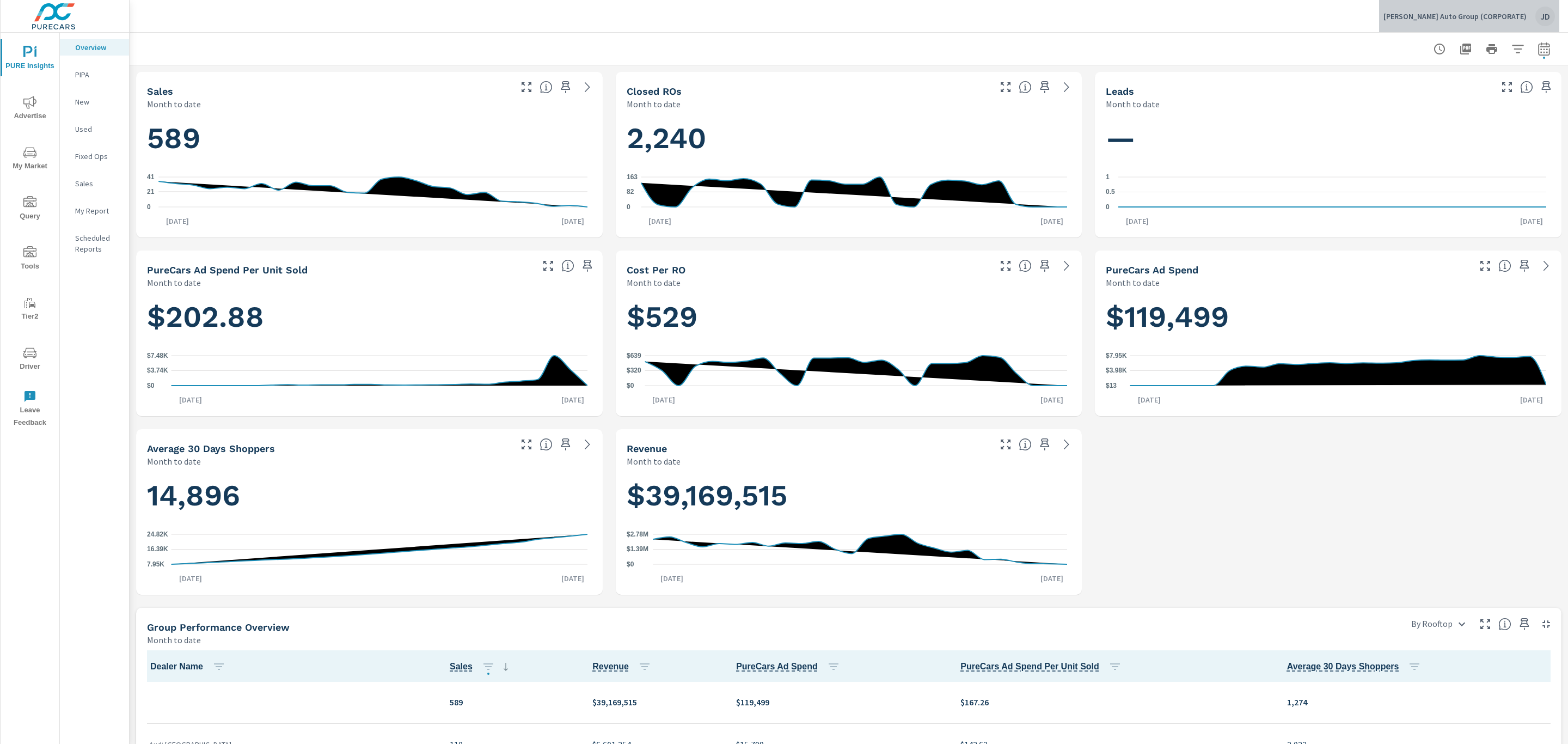
click at [1520, 13] on p "[PERSON_NAME] Auto Group (CORPORATE)" at bounding box center [1454, 16] width 143 height 10
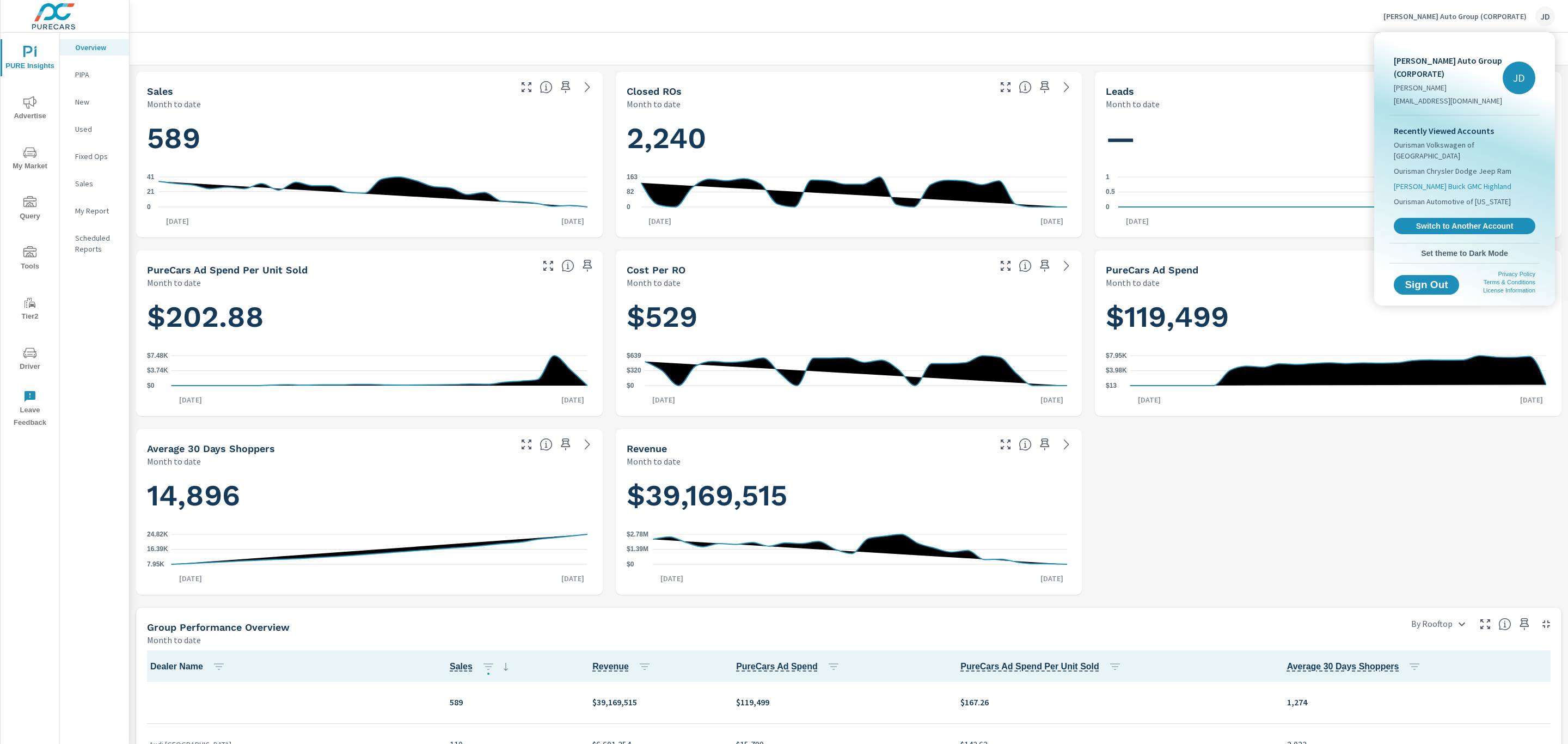
click at [1465, 181] on span "[PERSON_NAME] Buick GMC Highland" at bounding box center [1453, 186] width 117 height 11
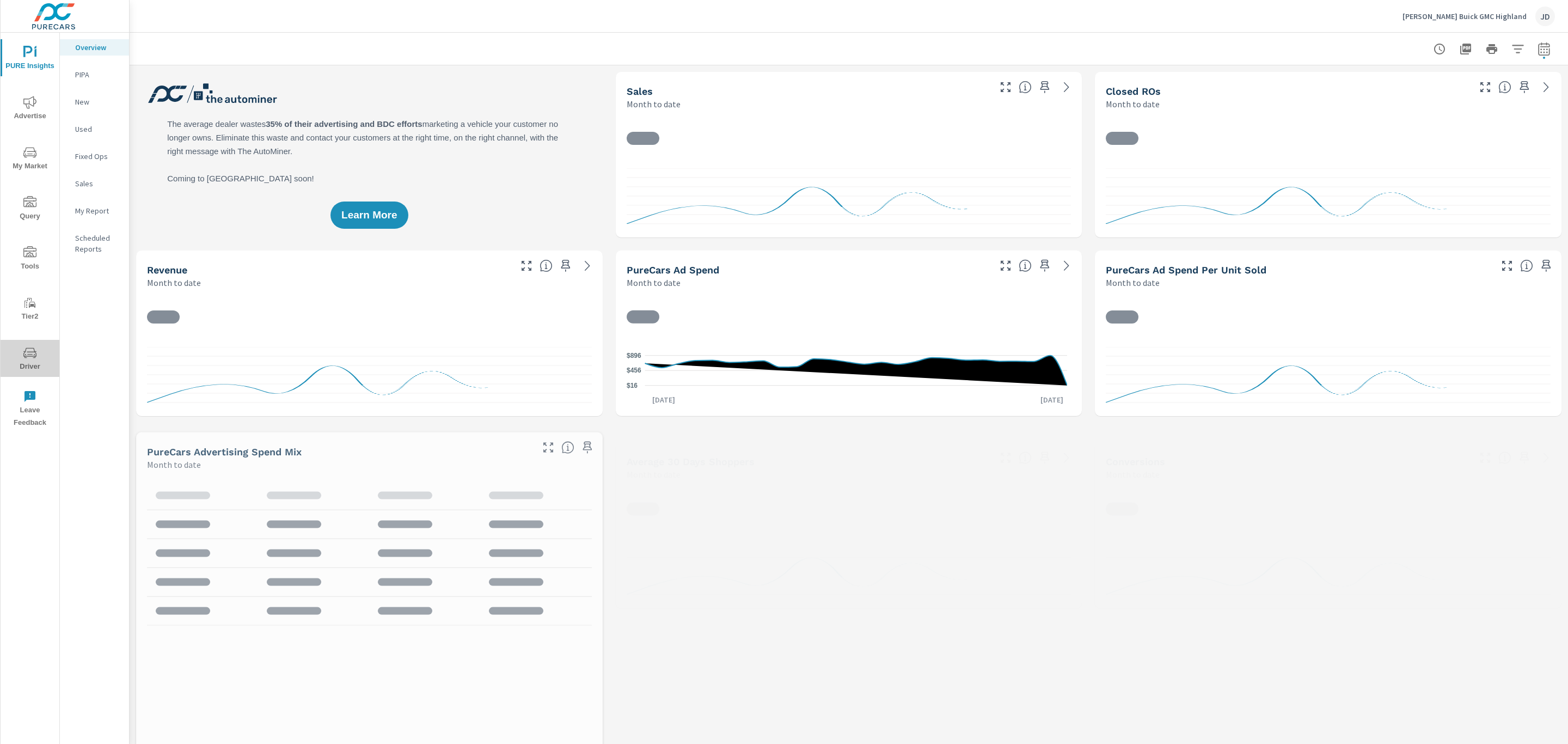
click at [33, 361] on span "Driver" at bounding box center [30, 360] width 52 height 27
